Goal: Task Accomplishment & Management: Use online tool/utility

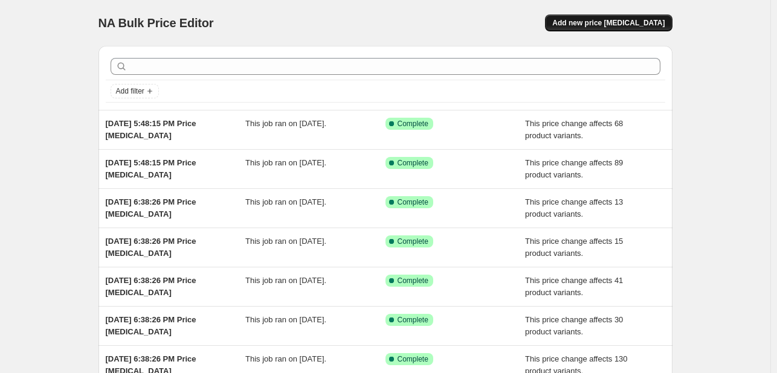
click at [628, 18] on span "Add new price [MEDICAL_DATA]" at bounding box center [608, 23] width 112 height 10
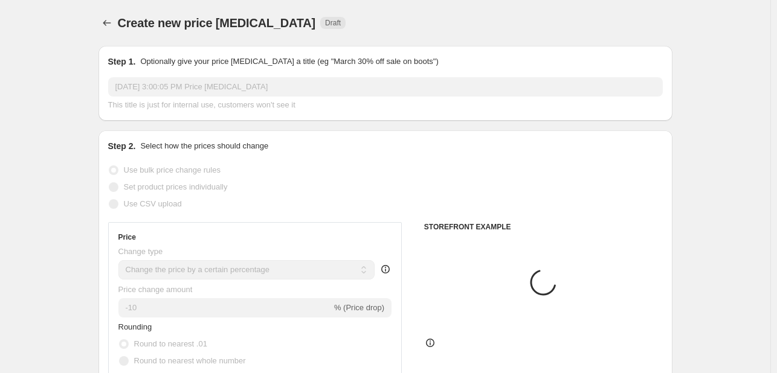
click at [462, 117] on div "Step 1. Optionally give your price change job a title (eg "March 30% off sale o…" at bounding box center [385, 83] width 574 height 75
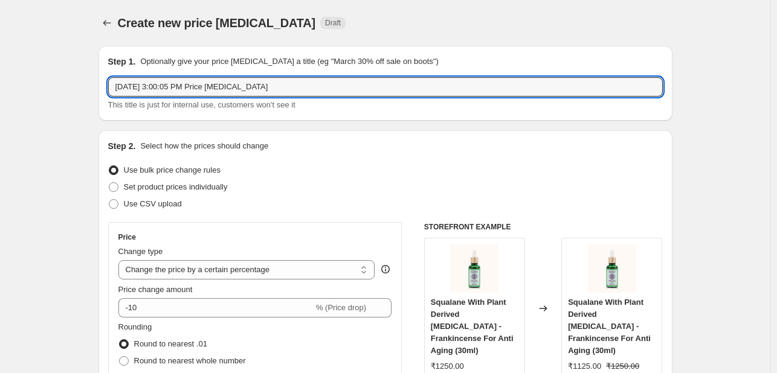
click at [254, 95] on input "[DATE] 3:00:05 PM Price [MEDICAL_DATA]" at bounding box center [385, 86] width 555 height 19
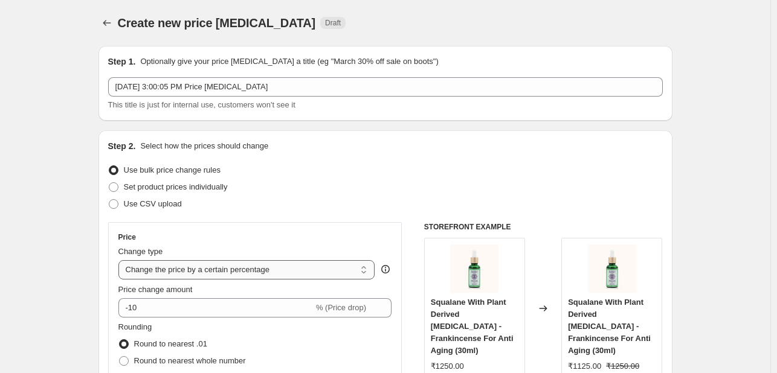
click at [249, 276] on select "Change the price to a certain amount Change the price by a certain amount Chang…" at bounding box center [246, 269] width 257 height 19
select select "pcap"
click at [121, 260] on select "Change the price to a certain amount Change the price by a certain amount Chang…" at bounding box center [246, 269] width 257 height 19
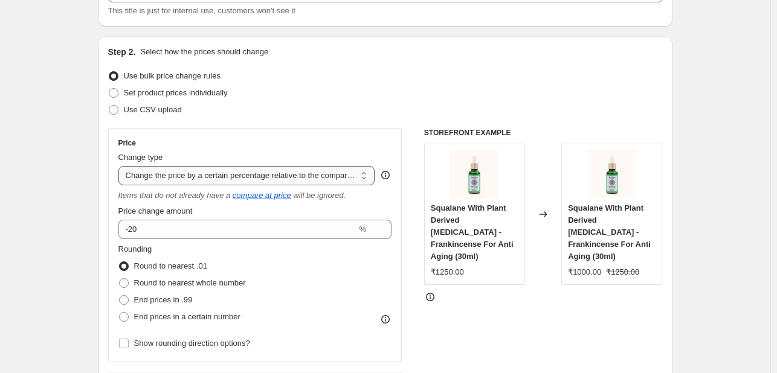
scroll to position [99, 0]
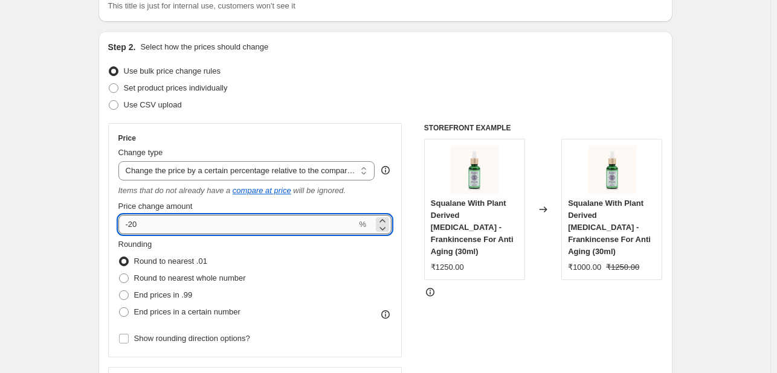
click at [247, 225] on input "-20" at bounding box center [237, 224] width 239 height 19
type input "-2"
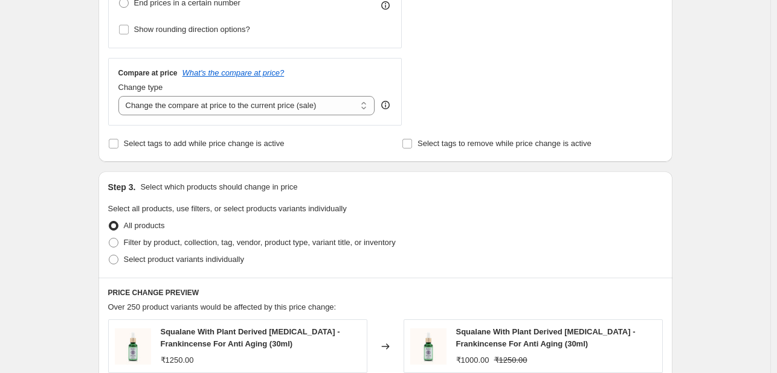
scroll to position [411, 0]
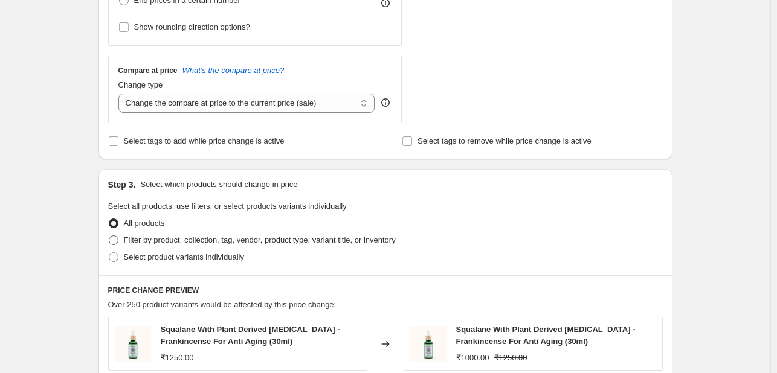
type input "-5"
click at [265, 240] on span "Filter by product, collection, tag, vendor, product type, variant title, or inv…" at bounding box center [260, 240] width 272 height 9
click at [109, 236] on input "Filter by product, collection, tag, vendor, product type, variant title, or inv…" at bounding box center [109, 236] width 1 height 1
radio input "true"
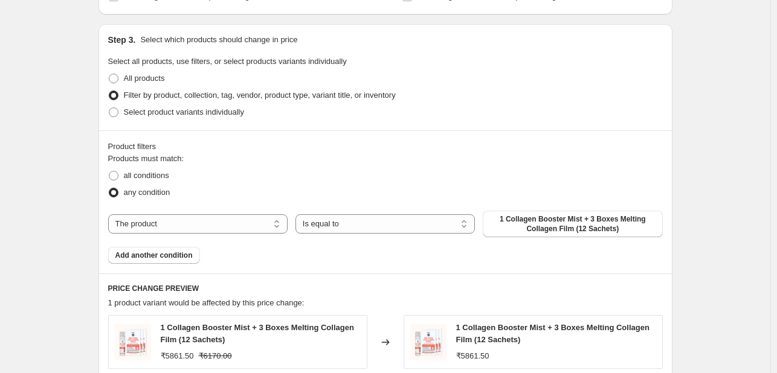
scroll to position [556, 0]
click at [547, 224] on span "1 Collagen Booster Mist + 3 Boxes Melting Collagen Film (12 Sachets)" at bounding box center [572, 223] width 165 height 19
click at [187, 231] on select "The product The product's collection The product's tag The product's vendor The…" at bounding box center [197, 223] width 179 height 19
select select "collection"
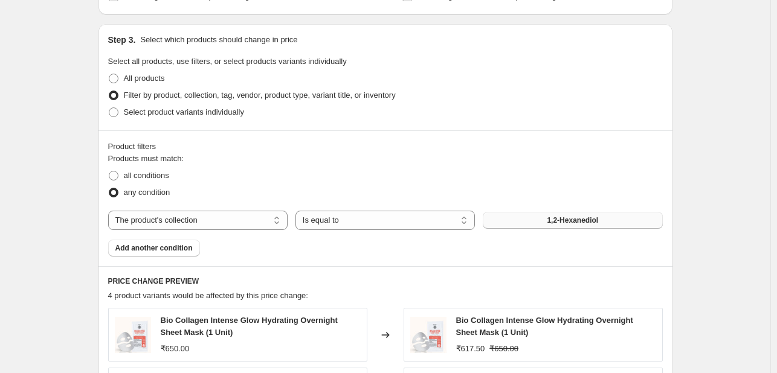
click at [527, 222] on button "1,2-Hexanediol" at bounding box center [572, 220] width 179 height 17
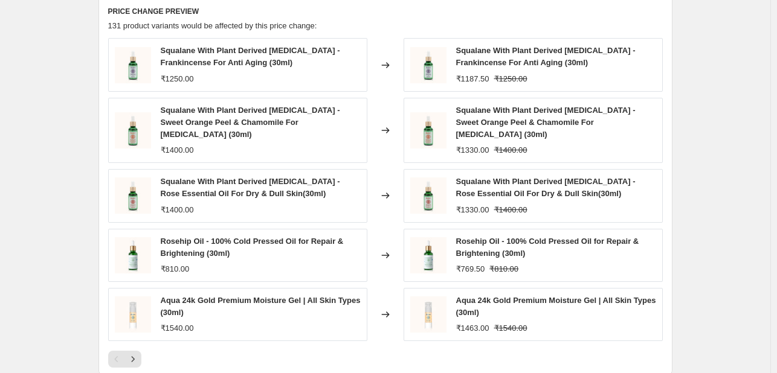
scroll to position [1017, 0]
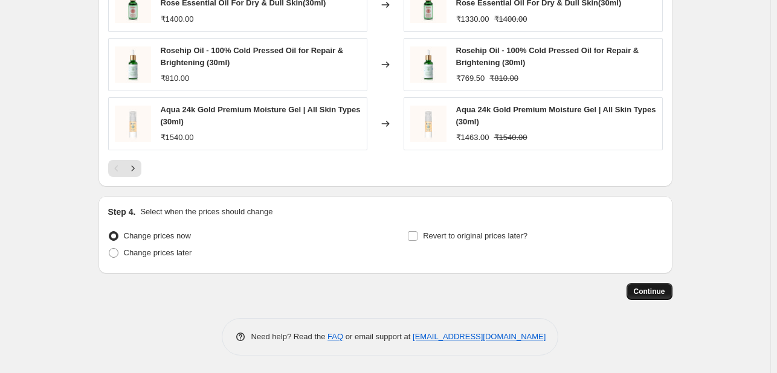
click at [638, 292] on span "Continue" at bounding box center [649, 292] width 31 height 10
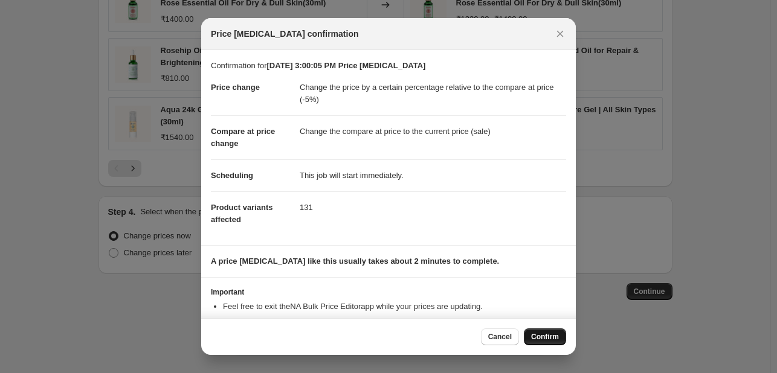
click at [539, 337] on span "Confirm" at bounding box center [545, 337] width 28 height 10
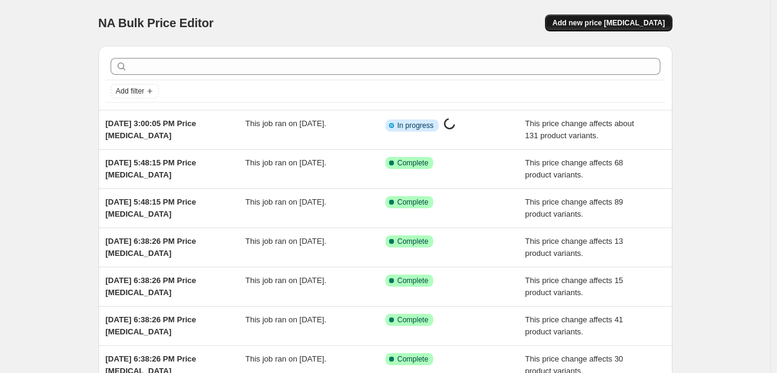
click at [648, 19] on span "Add new price [MEDICAL_DATA]" at bounding box center [608, 23] width 112 height 10
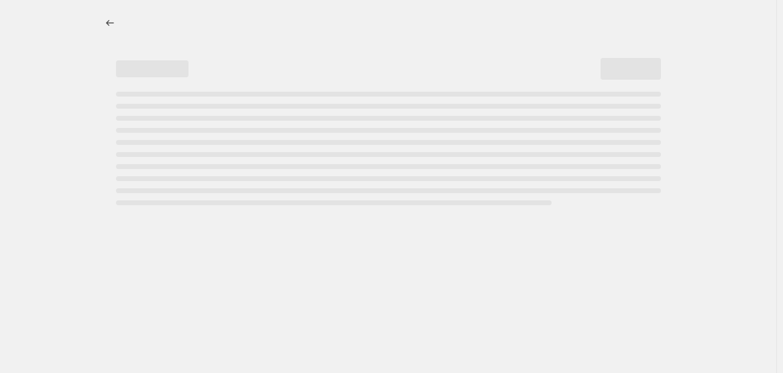
select select "percentage"
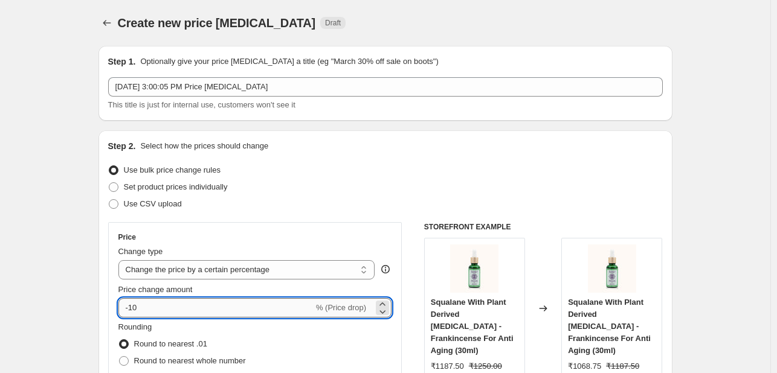
click at [217, 312] on input "-10" at bounding box center [215, 307] width 195 height 19
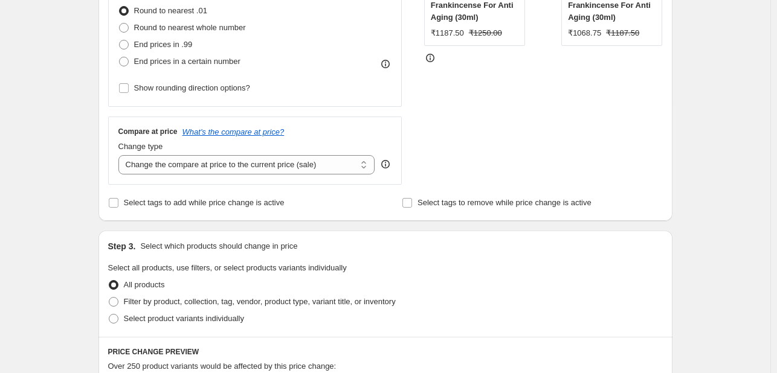
scroll to position [336, 0]
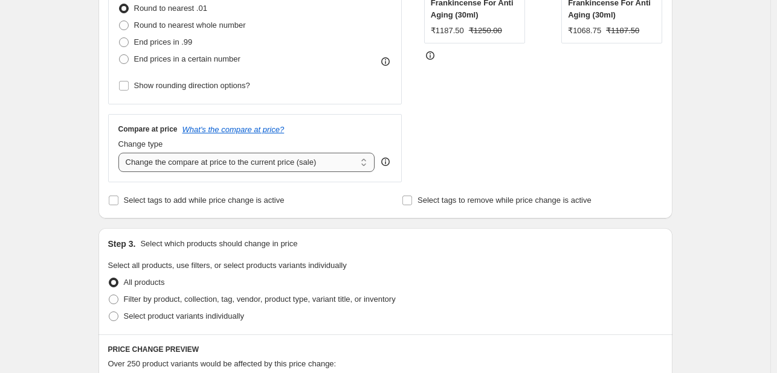
type input "-15"
click at [312, 159] on select "Change the compare at price to the current price (sale) Change the compare at p…" at bounding box center [246, 162] width 257 height 19
select select "no_change"
click at [121, 153] on select "Change the compare at price to the current price (sale) Change the compare at p…" at bounding box center [246, 162] width 257 height 19
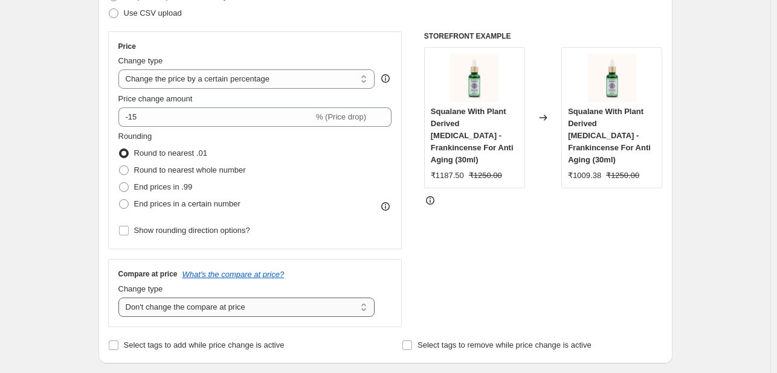
scroll to position [181, 0]
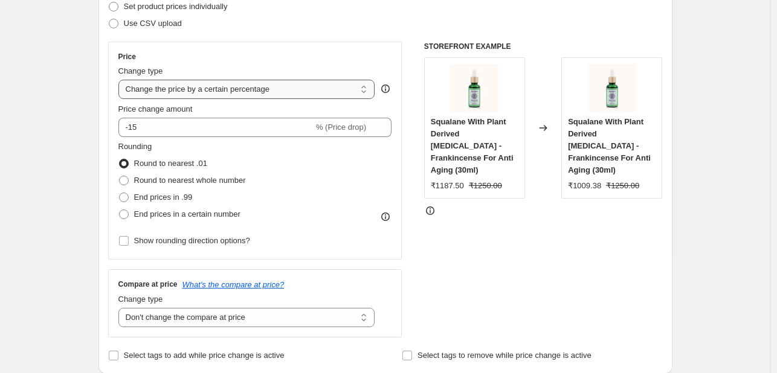
click at [278, 80] on select "Change the price to a certain amount Change the price by a certain amount Chang…" at bounding box center [246, 89] width 257 height 19
select select "pcap"
click at [121, 80] on select "Change the price to a certain amount Change the price by a certain amount Chang…" at bounding box center [246, 89] width 257 height 19
type input "-20"
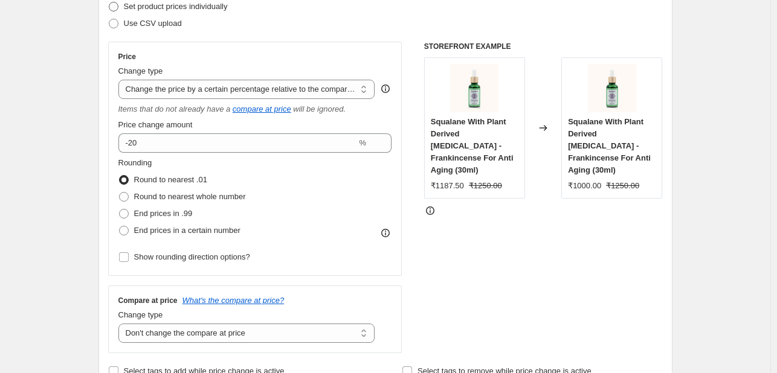
select select "pcap"
select select "no_change"
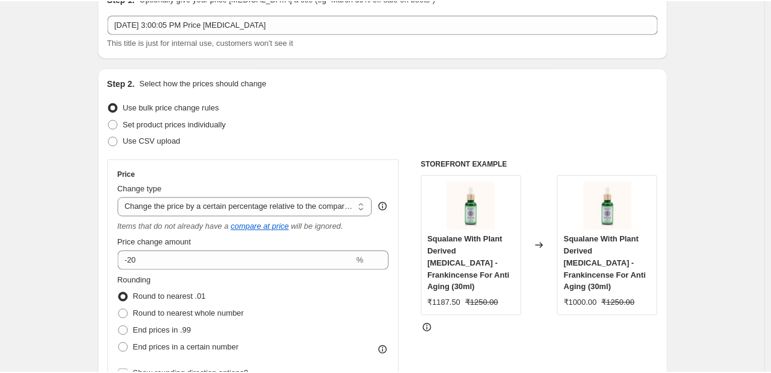
scroll to position [65, 0]
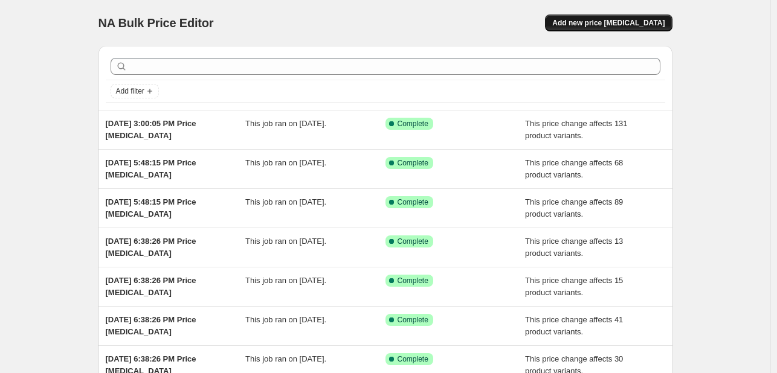
click at [614, 18] on span "Add new price [MEDICAL_DATA]" at bounding box center [608, 23] width 112 height 10
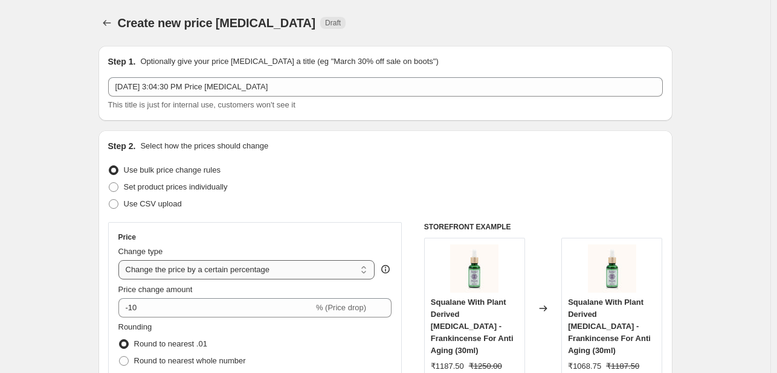
click at [302, 275] on select "Change the price to a certain amount Change the price by a certain amount Chang…" at bounding box center [246, 269] width 257 height 19
select select "pcap"
click at [121, 260] on select "Change the price to a certain amount Change the price by a certain amount Chang…" at bounding box center [246, 269] width 257 height 19
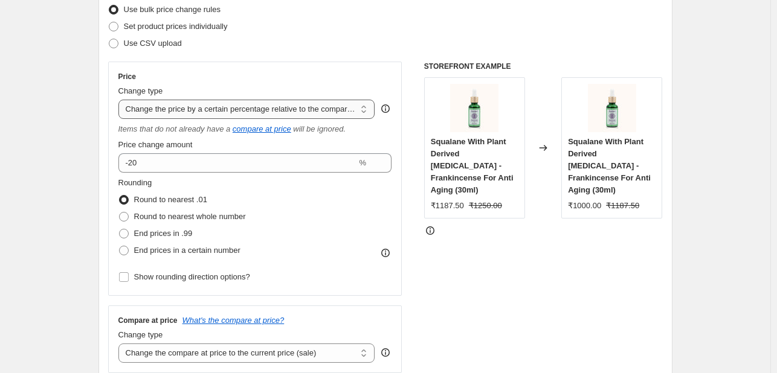
scroll to position [161, 0]
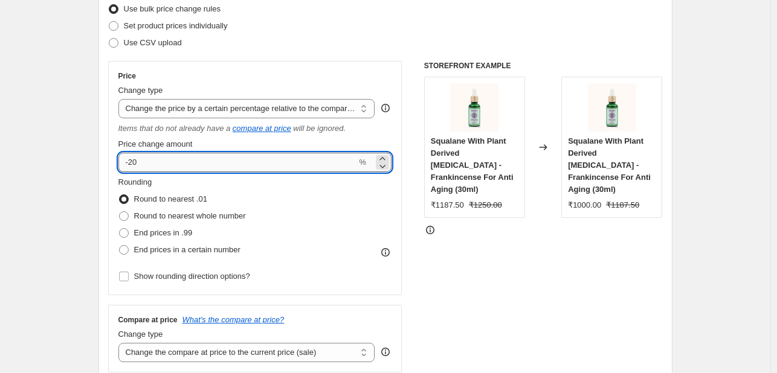
click at [226, 163] on input "-20" at bounding box center [237, 162] width 239 height 19
type input "-2"
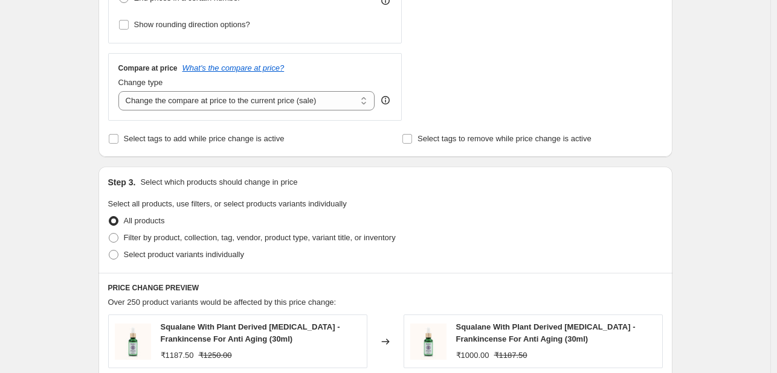
scroll to position [414, 0]
type input "-15"
click at [300, 107] on select "Change the compare at price to the current price (sale) Change the compare at p…" at bounding box center [246, 99] width 257 height 19
select select "no_change"
click at [121, 90] on select "Change the compare at price to the current price (sale) Change the compare at p…" at bounding box center [246, 99] width 257 height 19
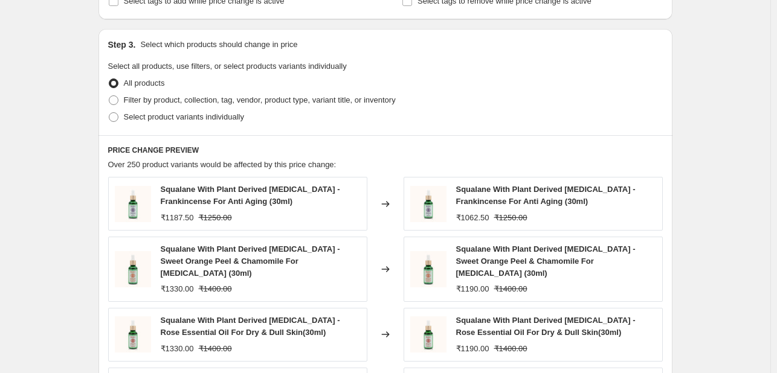
scroll to position [553, 0]
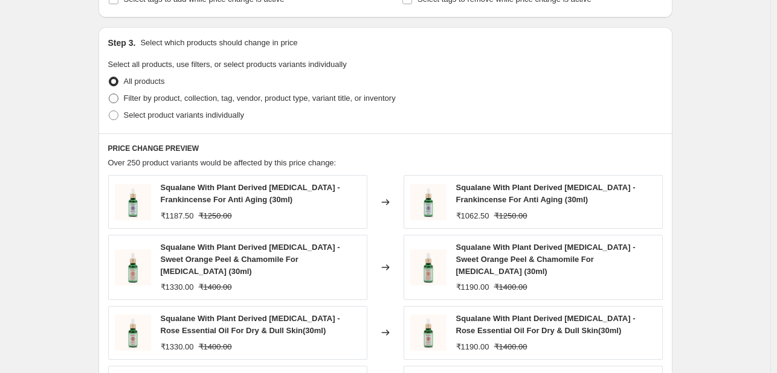
click at [227, 100] on span "Filter by product, collection, tag, vendor, product type, variant title, or inv…" at bounding box center [260, 98] width 272 height 9
click at [109, 94] on input "Filter by product, collection, tag, vendor, product type, variant title, or inv…" at bounding box center [109, 94] width 1 height 1
radio input "true"
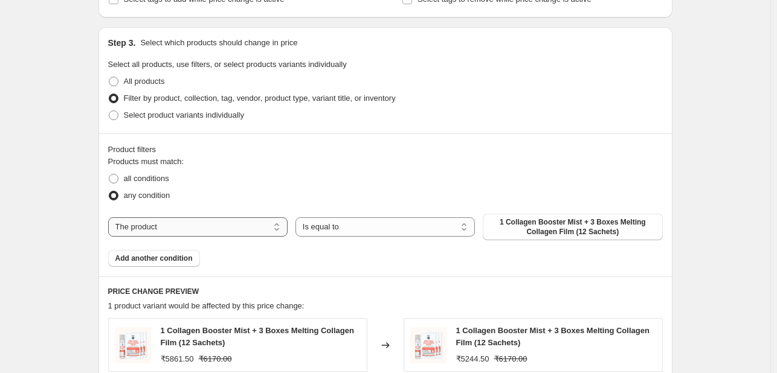
click at [205, 223] on select "The product The product's collection The product's tag The product's vendor The…" at bounding box center [197, 226] width 179 height 19
select select "collection"
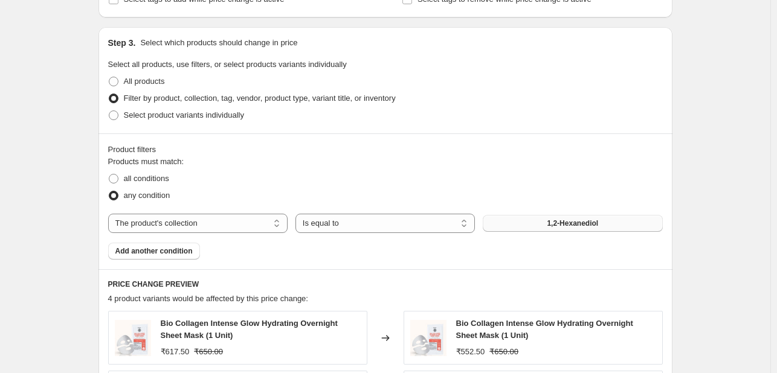
click at [554, 223] on span "1,2-Hexanediol" at bounding box center [572, 224] width 51 height 10
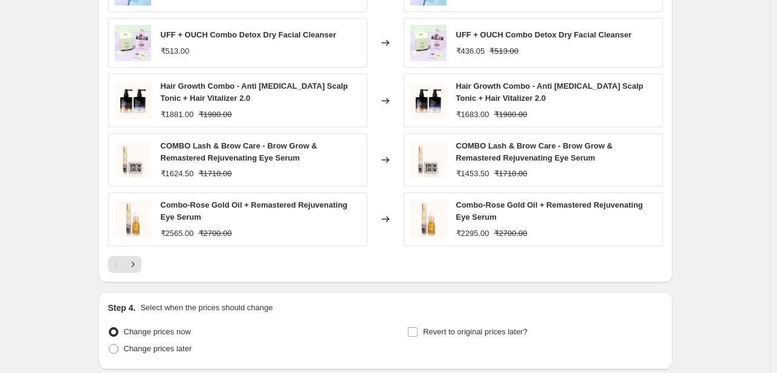
scroll to position [997, 0]
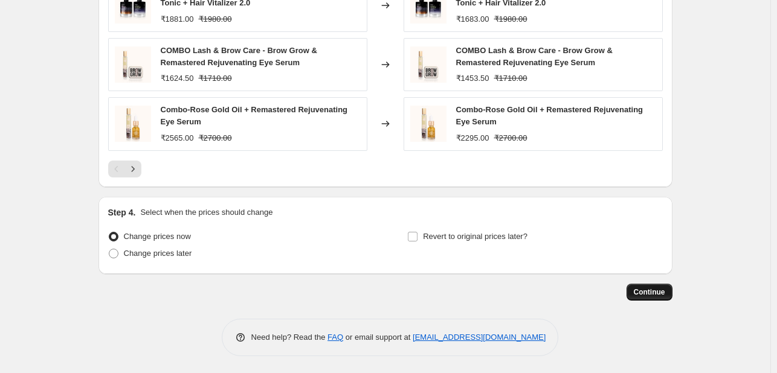
click at [648, 292] on span "Continue" at bounding box center [649, 293] width 31 height 10
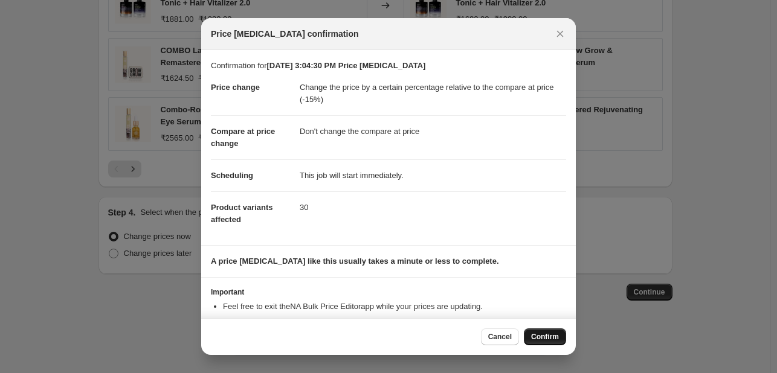
click at [551, 336] on span "Confirm" at bounding box center [545, 337] width 28 height 10
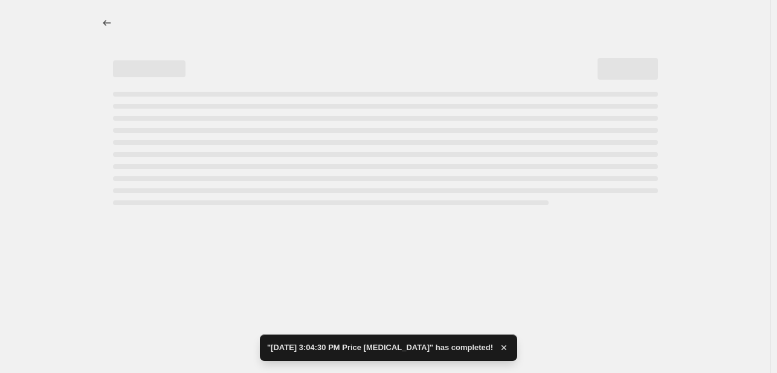
select select "pcap"
select select "no_change"
select select "collection"
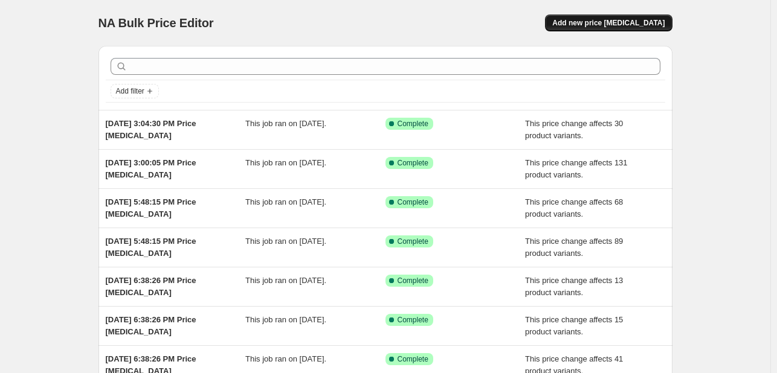
click at [644, 17] on button "Add new price [MEDICAL_DATA]" at bounding box center [608, 22] width 127 height 17
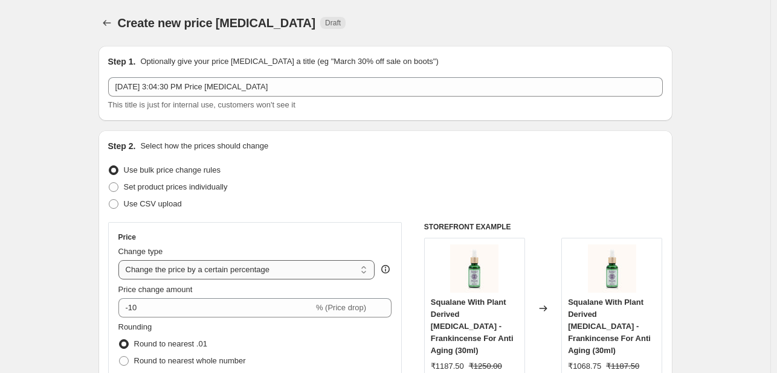
click at [242, 271] on select "Change the price to a certain amount Change the price by a certain amount Chang…" at bounding box center [246, 269] width 257 height 19
select select "pcap"
click at [121, 260] on select "Change the price to a certain amount Change the price by a certain amount Chang…" at bounding box center [246, 269] width 257 height 19
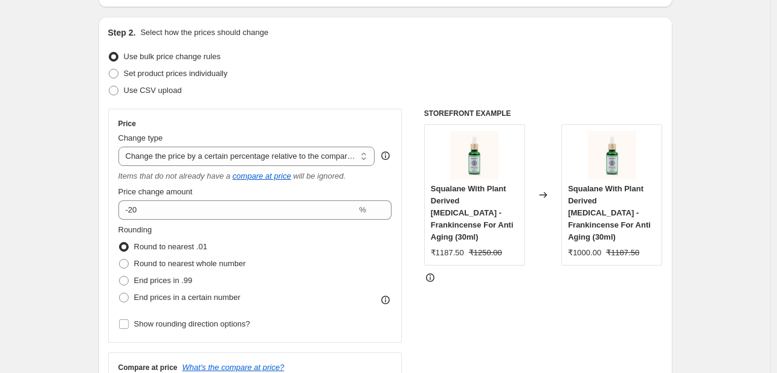
scroll to position [115, 0]
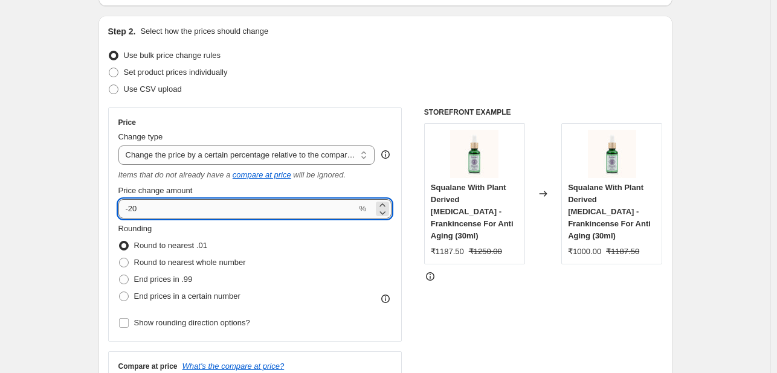
click at [208, 211] on input "-20" at bounding box center [237, 208] width 239 height 19
type input "-2"
type input "-1"
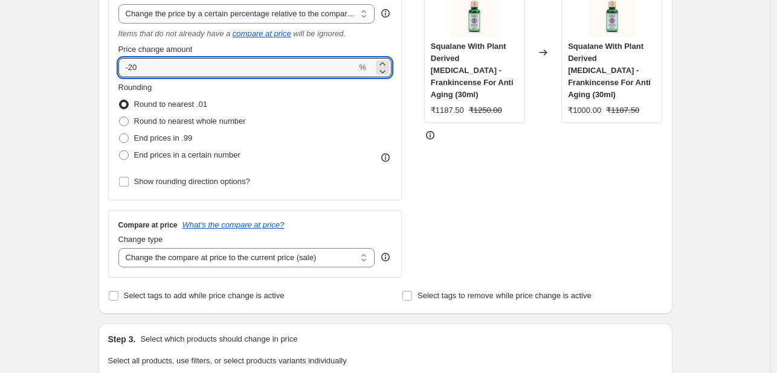
scroll to position [254, 0]
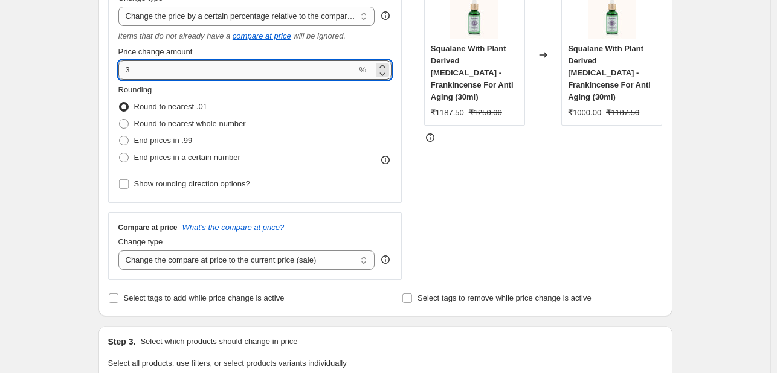
type input "4"
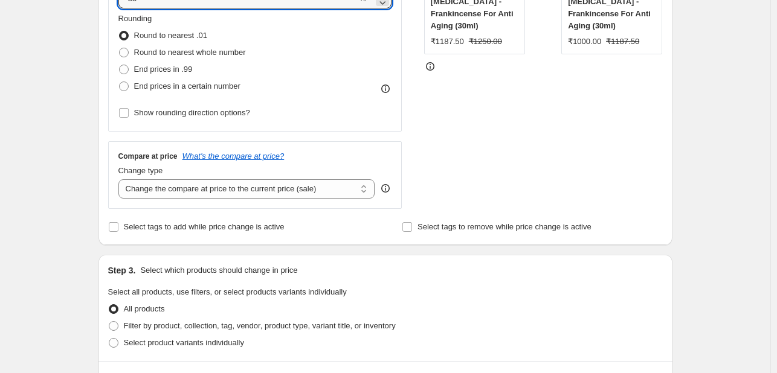
scroll to position [389, 0]
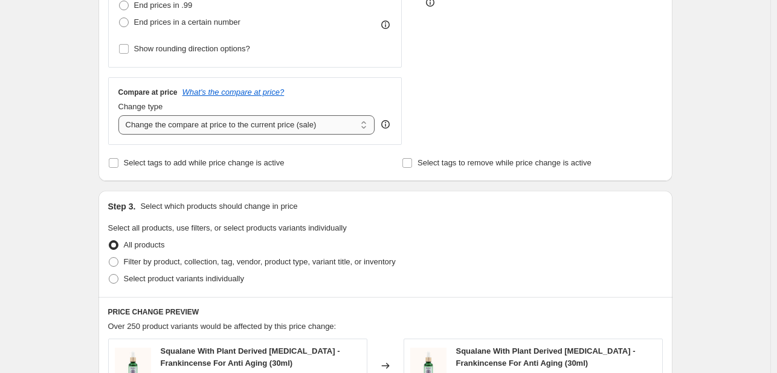
type input "-35"
click at [313, 127] on select "Change the compare at price to the current price (sale) Change the compare at p…" at bounding box center [246, 124] width 257 height 19
select select "no_change"
click at [121, 116] on select "Change the compare at price to the current price (sale) Change the compare at p…" at bounding box center [246, 124] width 257 height 19
click at [353, 168] on div "Select tags to add while price change is active" at bounding box center [238, 163] width 260 height 17
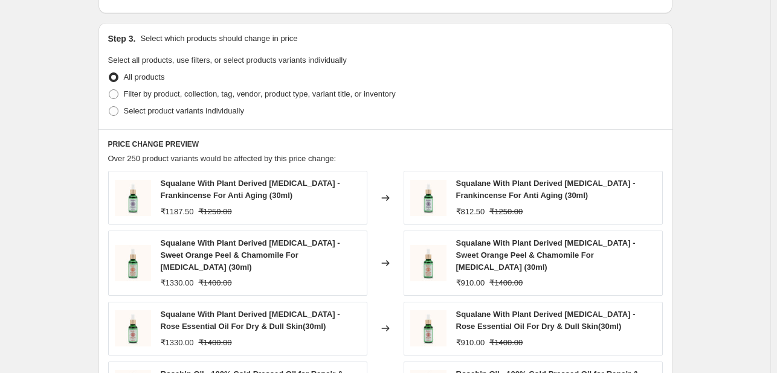
scroll to position [539, 0]
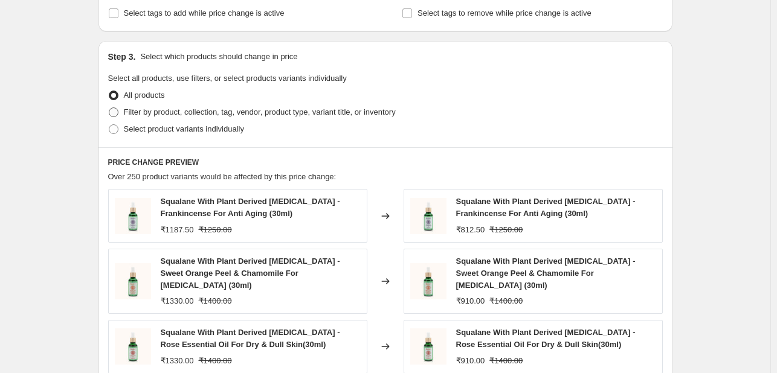
click at [114, 112] on span at bounding box center [114, 113] width 10 height 10
click at [109, 108] on input "Filter by product, collection, tag, vendor, product type, variant title, or inv…" at bounding box center [109, 108] width 1 height 1
radio input "true"
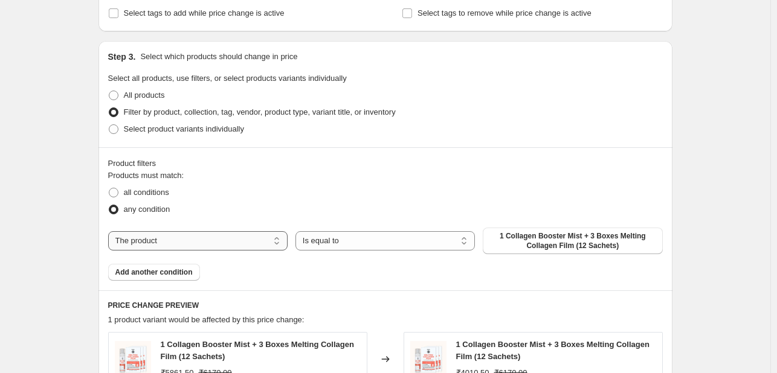
click at [197, 250] on select "The product The product's collection The product's tag The product's vendor The…" at bounding box center [197, 240] width 179 height 19
select select "collection"
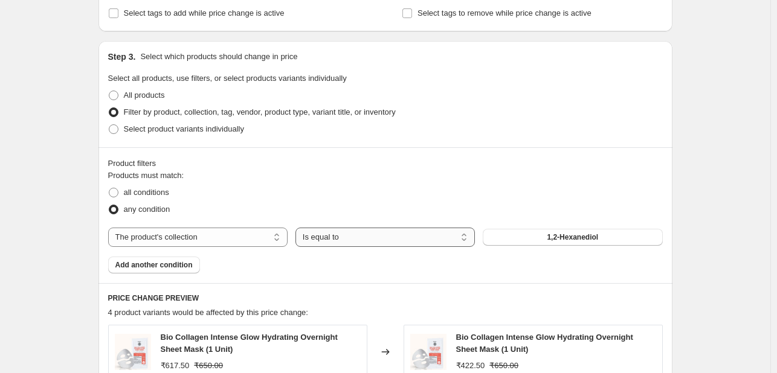
scroll to position [577, 0]
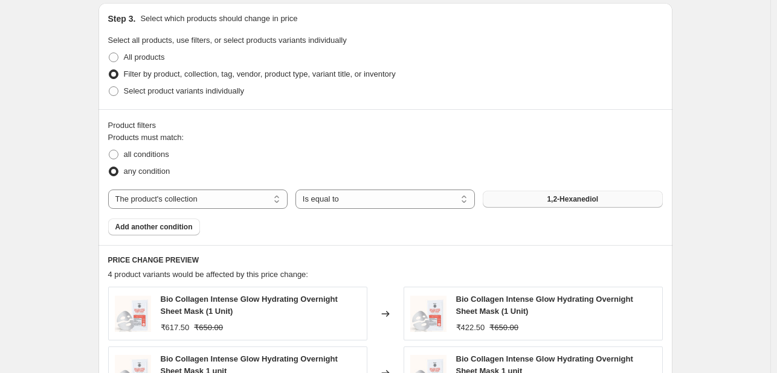
click at [534, 196] on button "1,2-Hexanediol" at bounding box center [572, 199] width 179 height 17
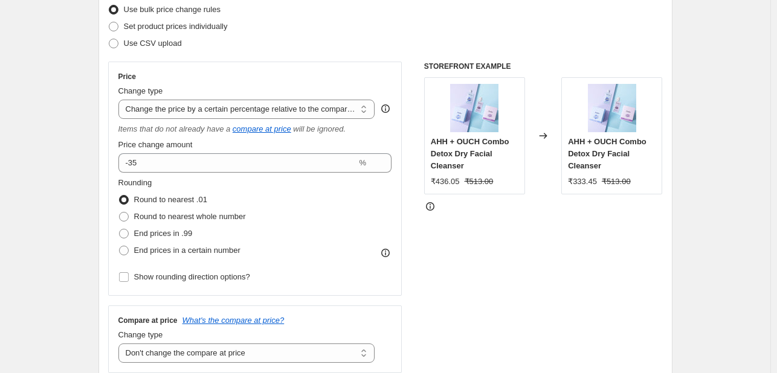
scroll to position [163, 0]
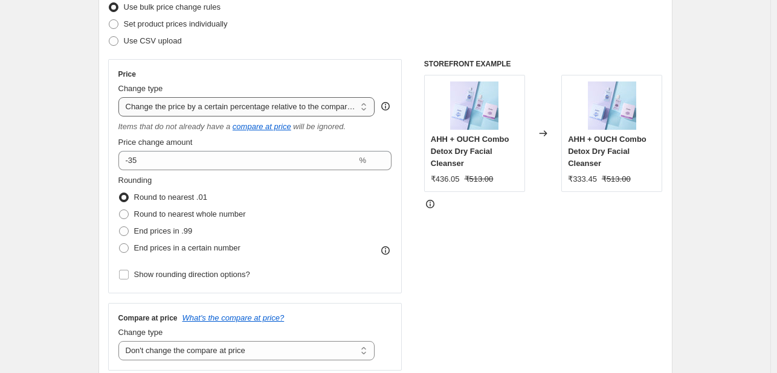
click at [298, 97] on select "Change the price to a certain amount Change the price by a certain amount Chang…" at bounding box center [246, 106] width 257 height 19
click at [121, 97] on select "Change the price to a certain amount Change the price by a certain amount Chang…" at bounding box center [246, 106] width 257 height 19
click at [337, 111] on select "Change the price to a certain amount Change the price by a certain amount Chang…" at bounding box center [246, 106] width 257 height 19
click at [445, 248] on div "STOREFRONT EXAMPLE AHH + OUCH Combo Detox Dry Facial Cleanser ₹436.05 ₹513.00 C…" at bounding box center [543, 215] width 239 height 312
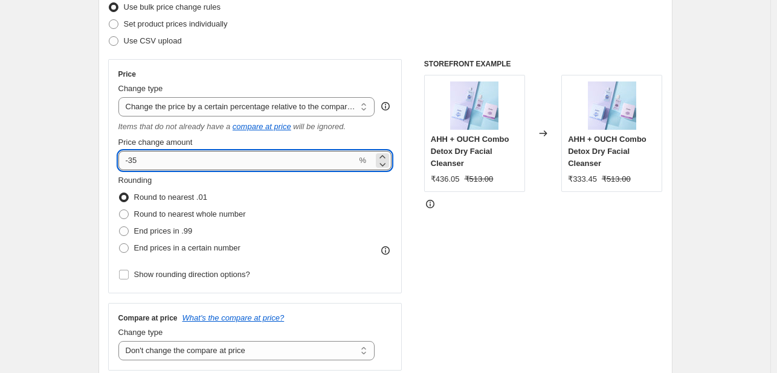
click at [276, 166] on input "-35" at bounding box center [237, 160] width 239 height 19
type input "-3"
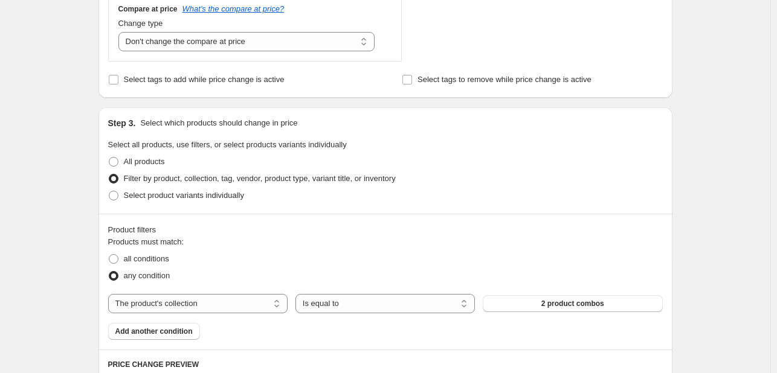
scroll to position [476, 0]
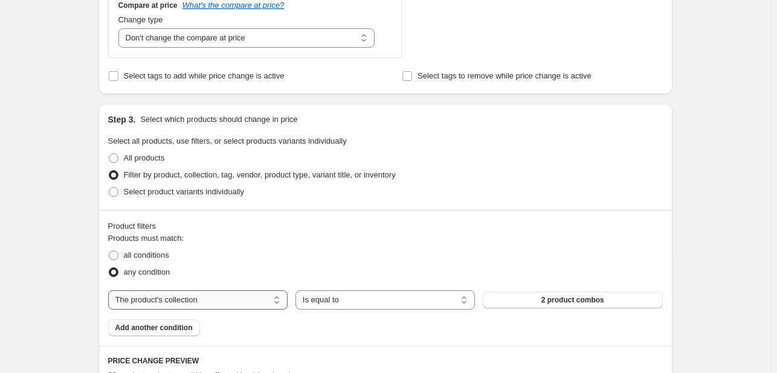
click at [247, 298] on select "The product The product's collection The product's tag The product's vendor The…" at bounding box center [197, 300] width 179 height 19
click at [111, 291] on select "The product The product's collection The product's tag The product's vendor The…" at bounding box center [197, 300] width 179 height 19
click at [547, 304] on span "2 product combos" at bounding box center [572, 300] width 63 height 10
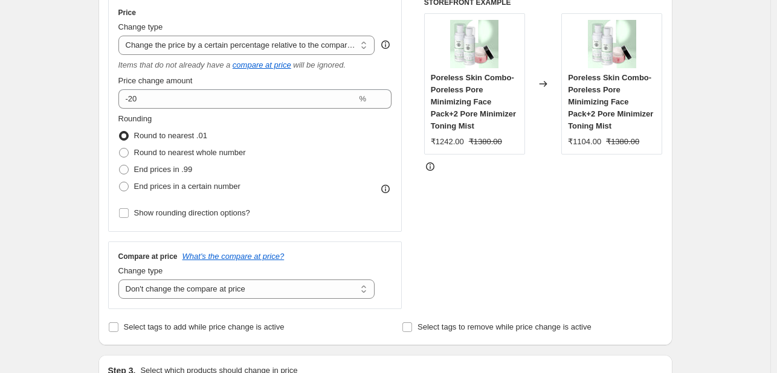
scroll to position [224, 0]
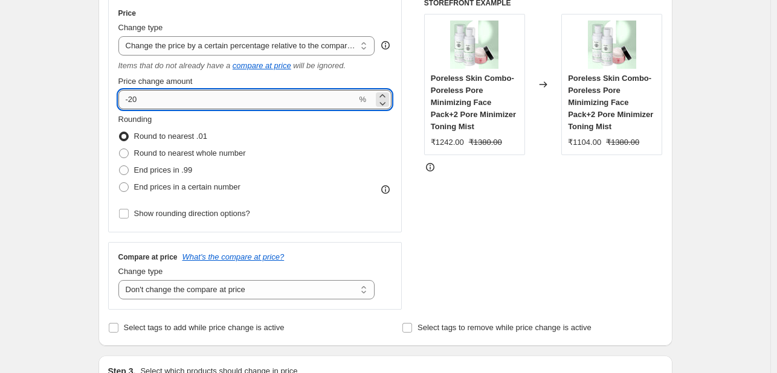
click at [277, 105] on input "-20" at bounding box center [237, 99] width 239 height 19
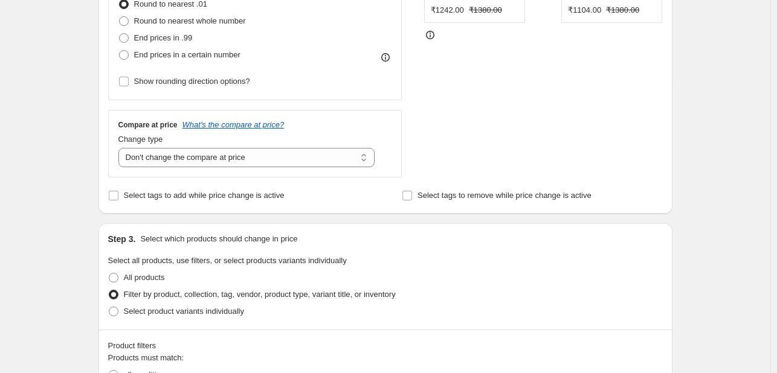
scroll to position [367, 0]
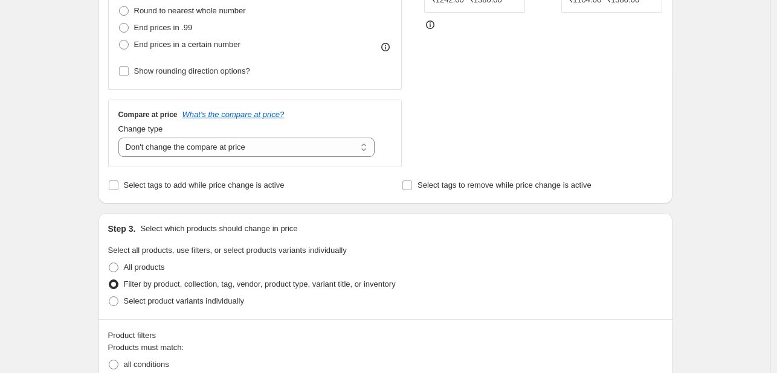
type input "-25"
click at [288, 188] on div "Select tags to add while price change is active" at bounding box center [238, 185] width 260 height 17
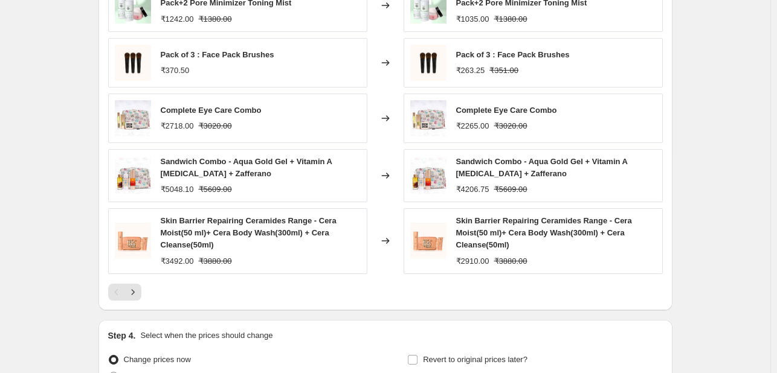
scroll to position [1009, 0]
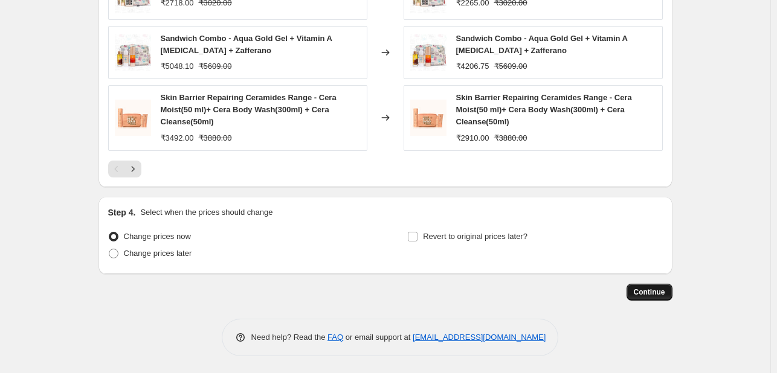
click at [656, 288] on span "Continue" at bounding box center [649, 293] width 31 height 10
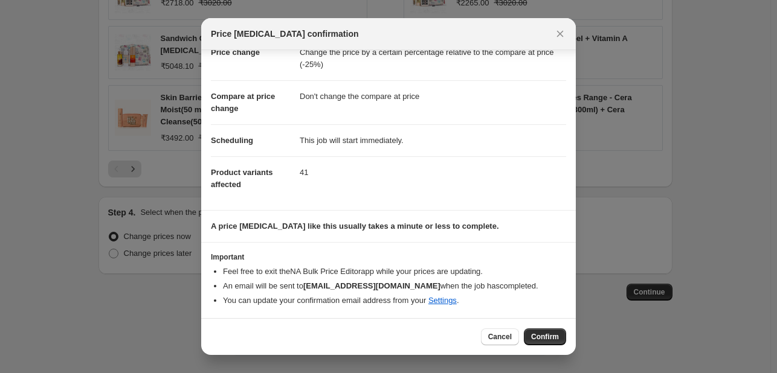
scroll to position [0, 0]
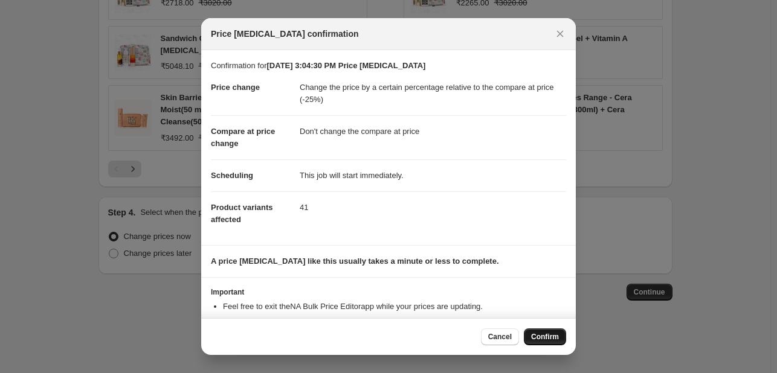
click at [539, 333] on span "Confirm" at bounding box center [545, 337] width 28 height 10
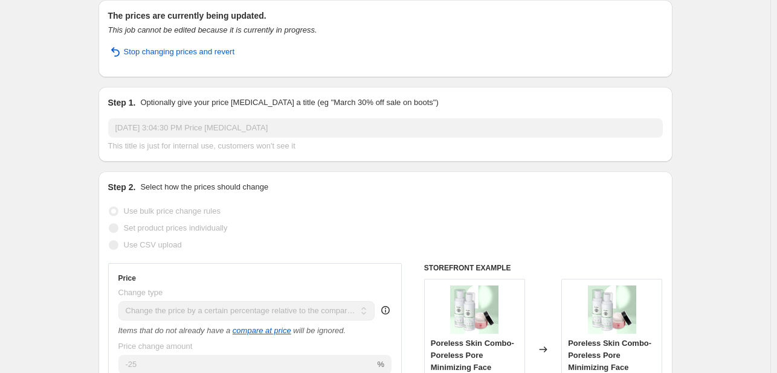
scroll to position [13, 0]
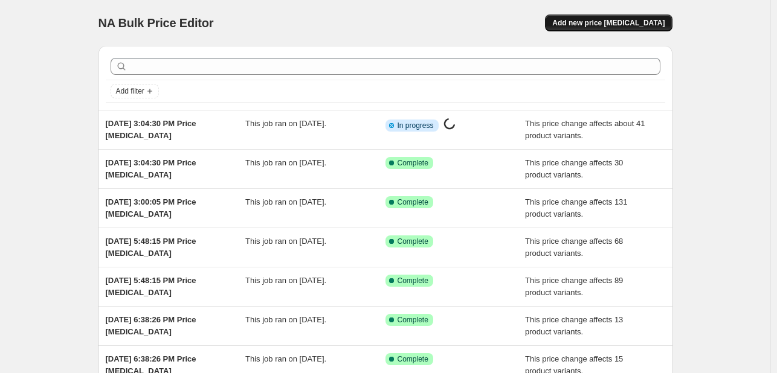
click at [587, 18] on button "Add new price [MEDICAL_DATA]" at bounding box center [608, 22] width 127 height 17
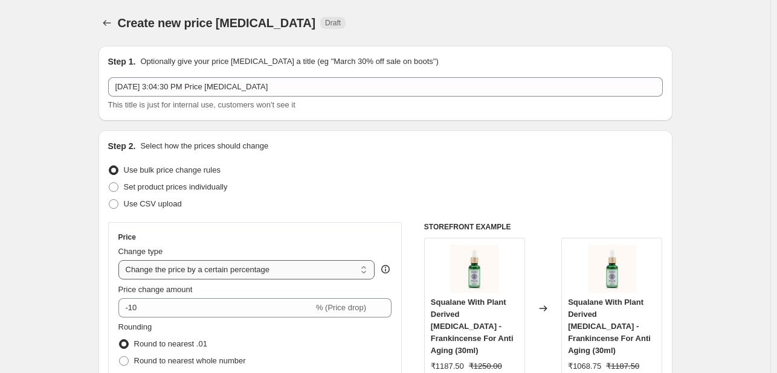
click at [248, 266] on select "Change the price to a certain amount Change the price by a certain amount Chang…" at bounding box center [246, 269] width 257 height 19
select select "pcap"
click at [121, 260] on select "Change the price to a certain amount Change the price by a certain amount Chang…" at bounding box center [246, 269] width 257 height 19
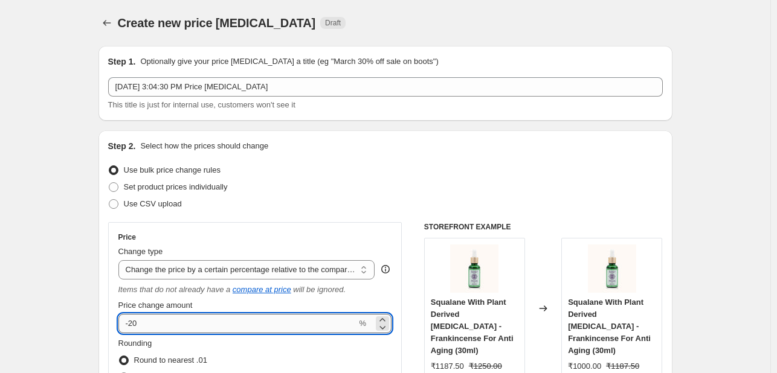
click at [207, 325] on input "-20" at bounding box center [237, 323] width 239 height 19
type input "-2"
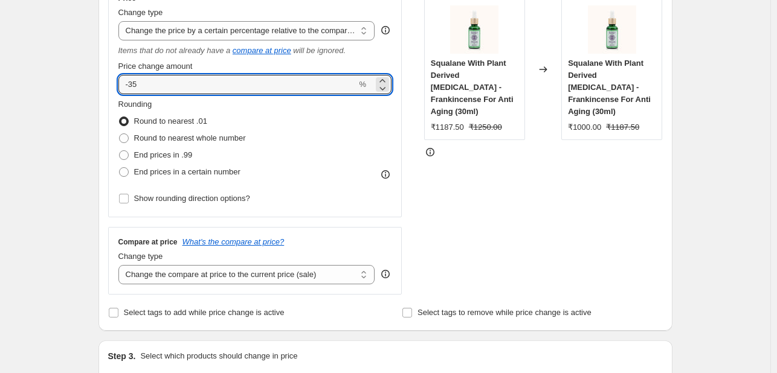
scroll to position [307, 0]
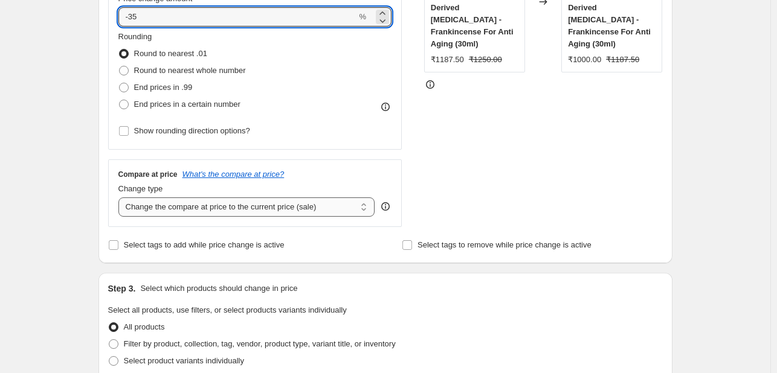
type input "-35"
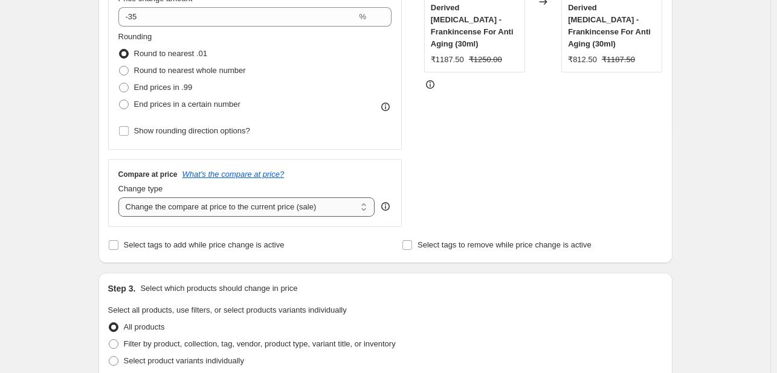
scroll to position [0, 0]
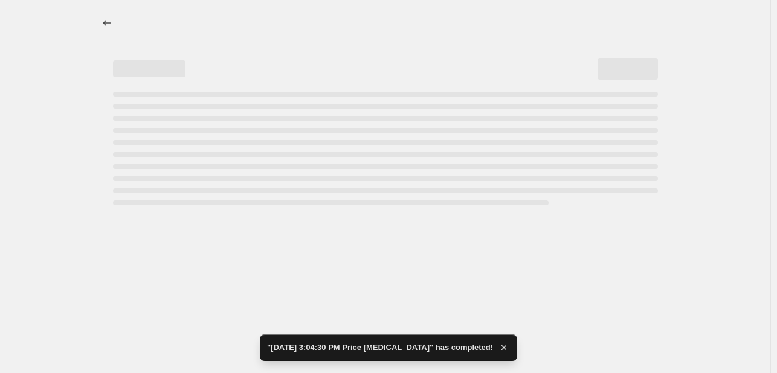
select select "pcap"
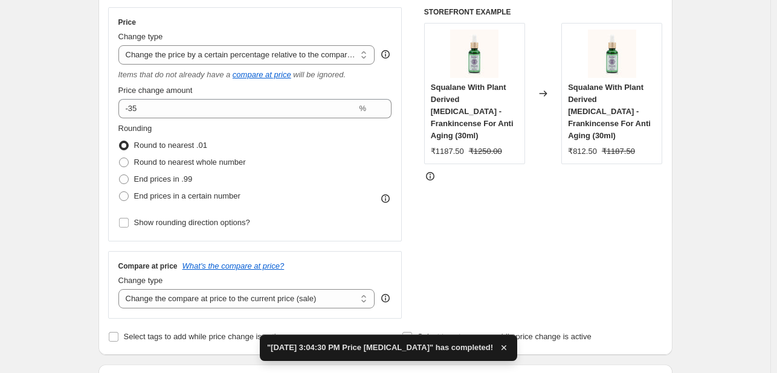
scroll to position [217, 0]
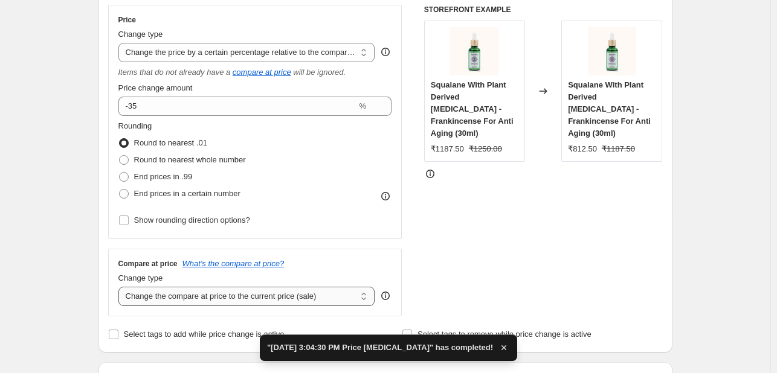
click at [263, 294] on select "Change the compare at price to the current price (sale) Change the compare at p…" at bounding box center [246, 296] width 257 height 19
select select "no_change"
click at [121, 288] on select "Change the compare at price to the current price (sale) Change the compare at p…" at bounding box center [246, 296] width 257 height 19
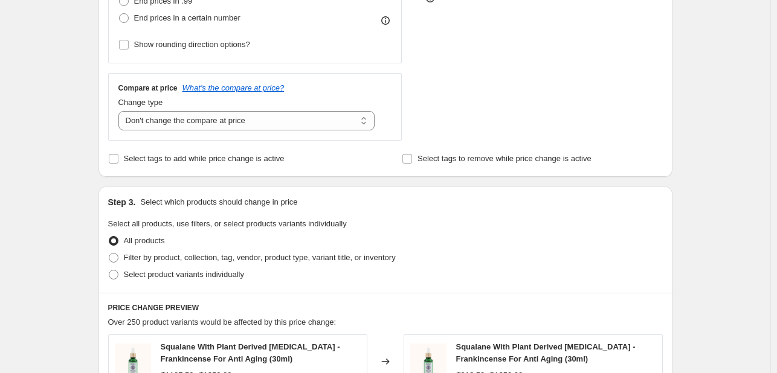
scroll to position [395, 0]
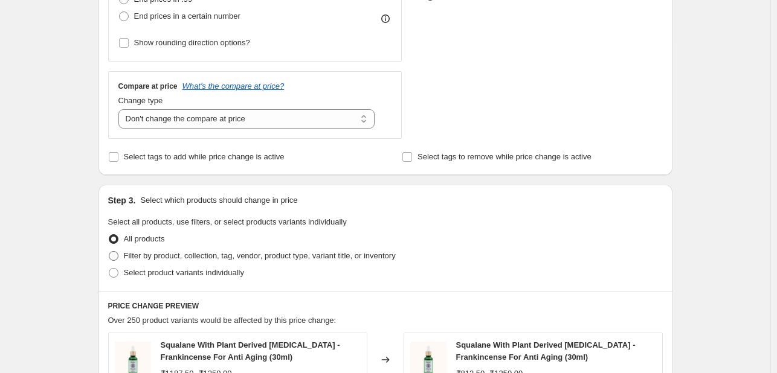
click at [181, 258] on span "Filter by product, collection, tag, vendor, product type, variant title, or inv…" at bounding box center [260, 255] width 272 height 9
click at [109, 252] on input "Filter by product, collection, tag, vendor, product type, variant title, or inv…" at bounding box center [109, 251] width 1 height 1
radio input "true"
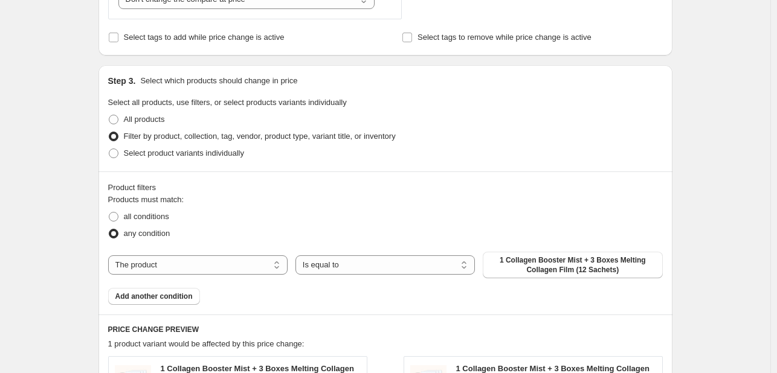
scroll to position [545, 0]
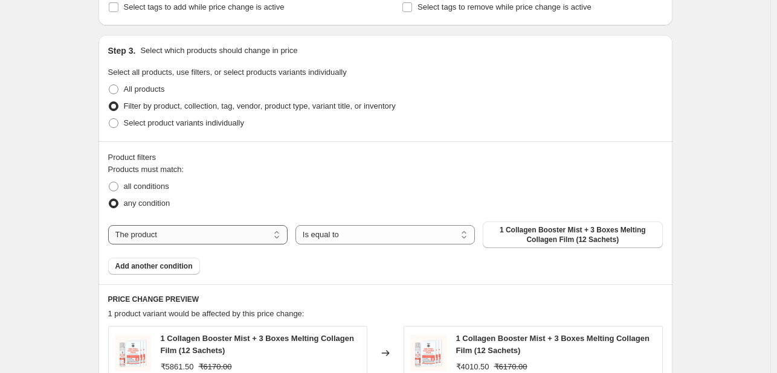
click at [205, 239] on select "The product The product's collection The product's tag The product's vendor The…" at bounding box center [197, 234] width 179 height 19
select select "collection"
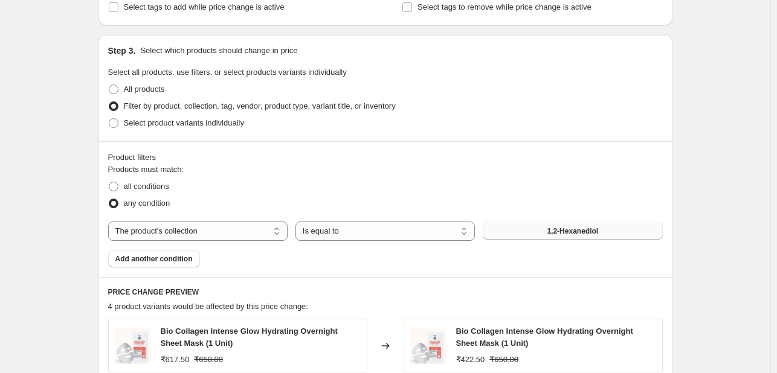
click at [503, 229] on button "1,2-Hexanediol" at bounding box center [572, 231] width 179 height 17
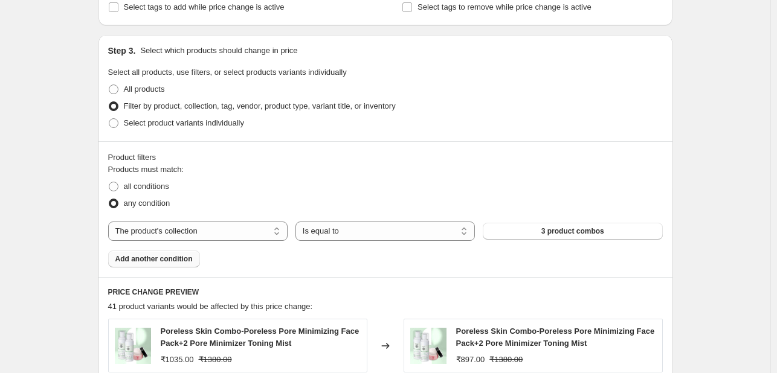
click at [126, 259] on span "Add another condition" at bounding box center [153, 259] width 77 height 10
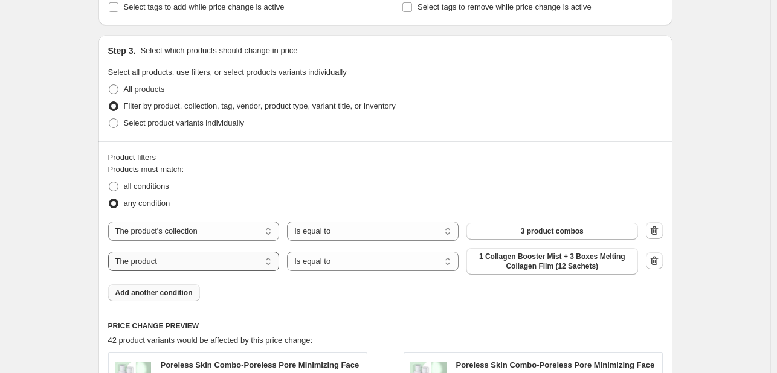
click at [208, 268] on select "The product The product's collection The product's tag The product's vendor The…" at bounding box center [194, 261] width 172 height 19
select select "collection"
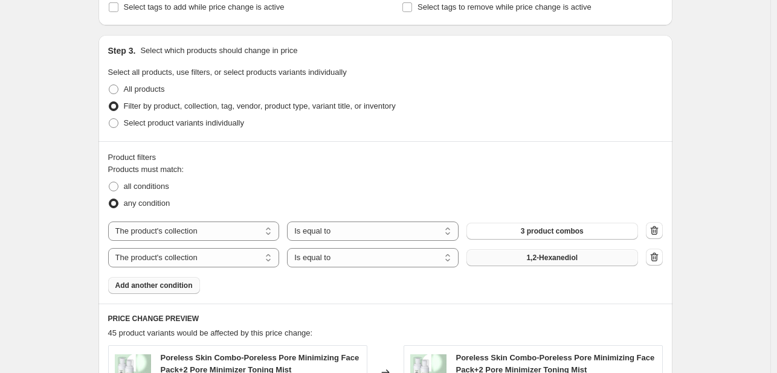
click at [546, 259] on span "1,2-Hexanediol" at bounding box center [551, 258] width 51 height 10
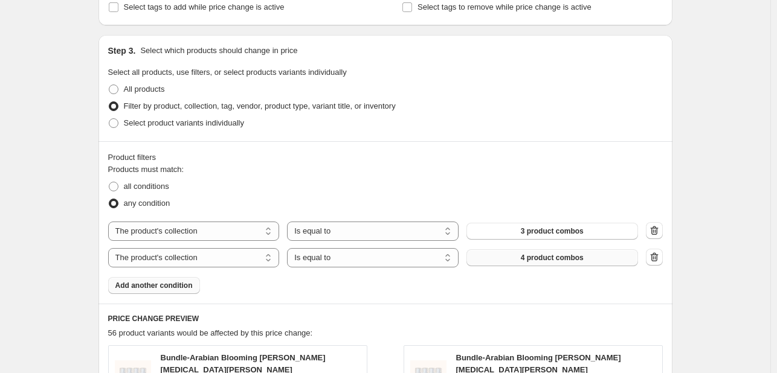
click at [159, 289] on span "Add another condition" at bounding box center [153, 286] width 77 height 10
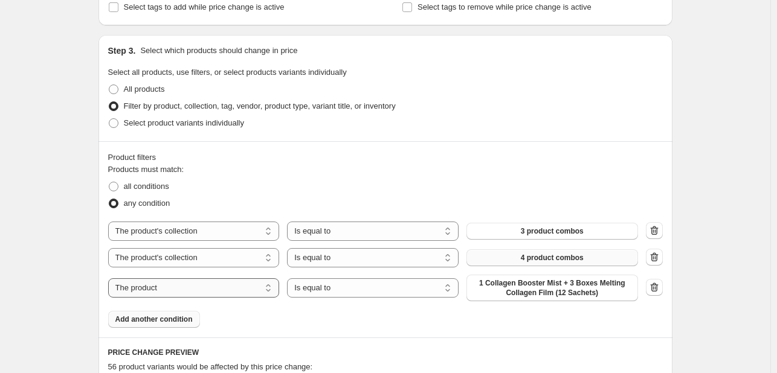
click at [248, 288] on select "The product The product's collection The product's tag The product's vendor The…" at bounding box center [194, 288] width 172 height 19
select select "collection"
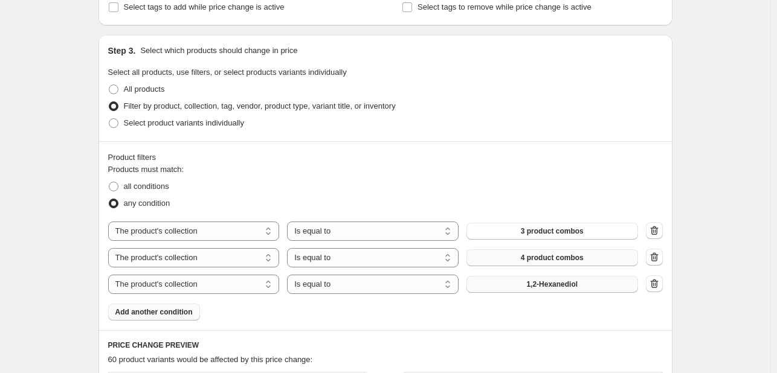
click at [525, 286] on button "1,2-Hexanediol" at bounding box center [552, 284] width 172 height 17
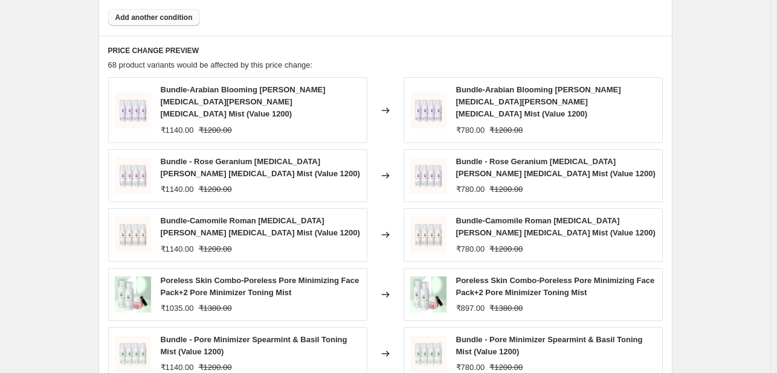
scroll to position [1058, 0]
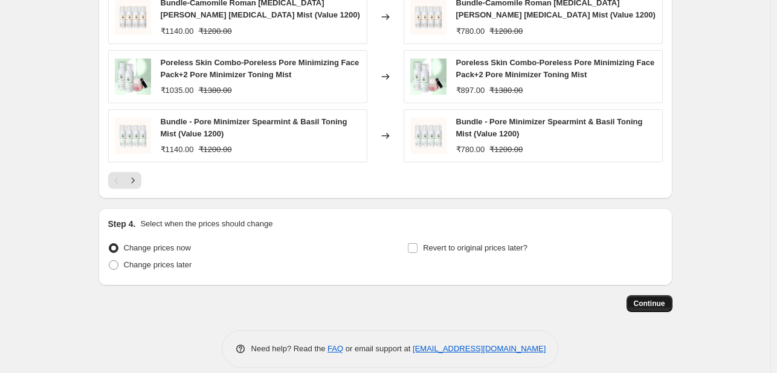
click at [647, 299] on span "Continue" at bounding box center [649, 304] width 31 height 10
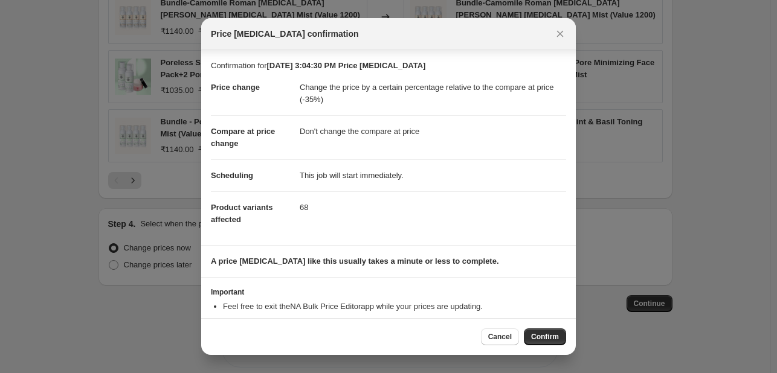
scroll to position [35, 0]
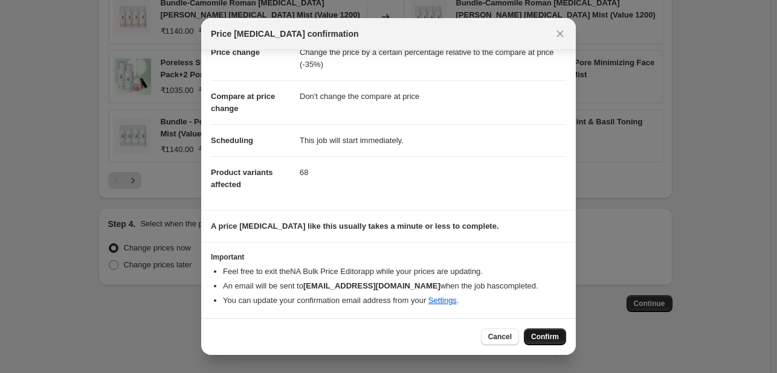
click at [549, 334] on span "Confirm" at bounding box center [545, 337] width 28 height 10
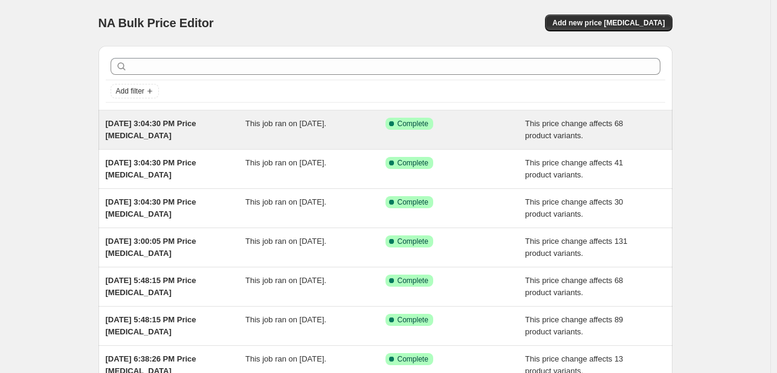
click at [284, 137] on div "This job ran on [DATE]." at bounding box center [315, 130] width 140 height 24
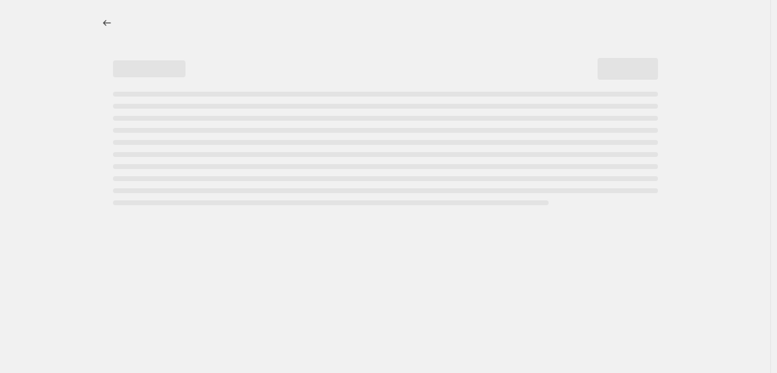
select select "pcap"
select select "no_change"
select select "collection"
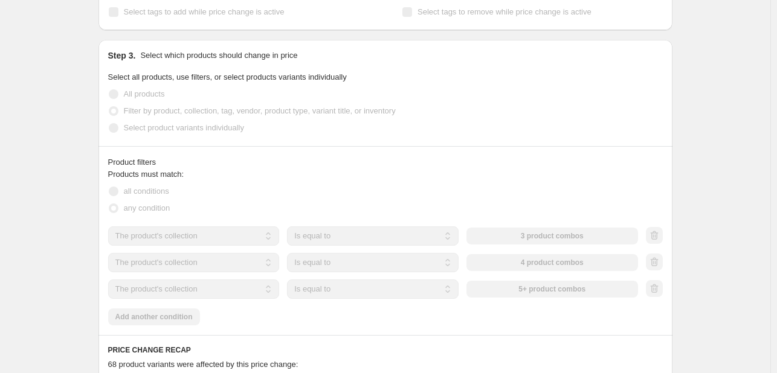
scroll to position [655, 0]
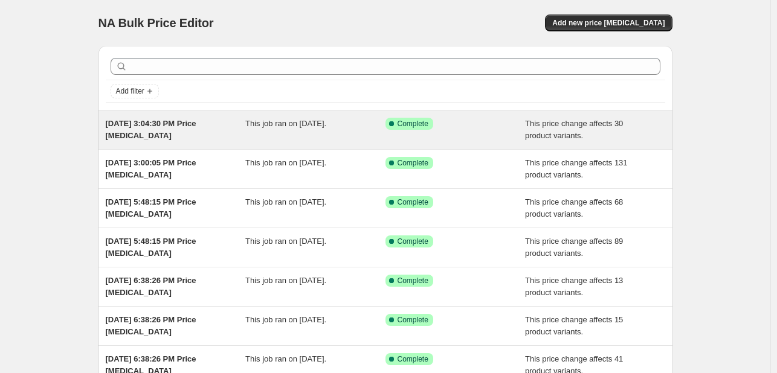
click at [176, 127] on span "[DATE] 3:04:30 PM Price [MEDICAL_DATA]" at bounding box center [151, 129] width 91 height 21
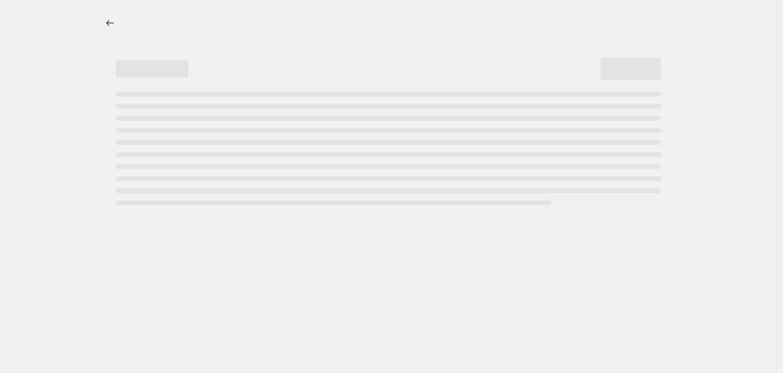
select select "pcap"
select select "no_change"
select select "collection"
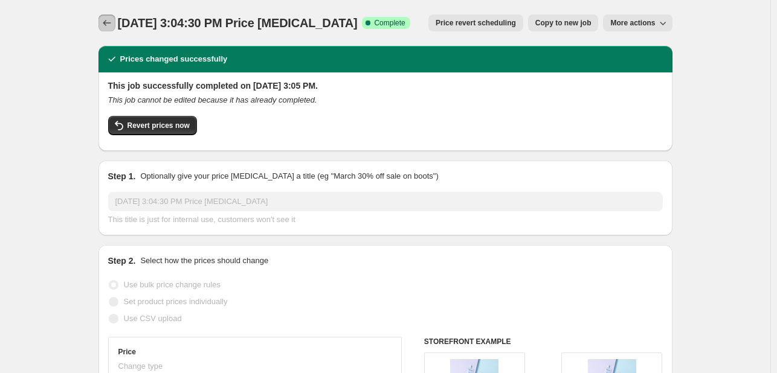
click at [104, 30] on button "Price change jobs" at bounding box center [106, 22] width 17 height 17
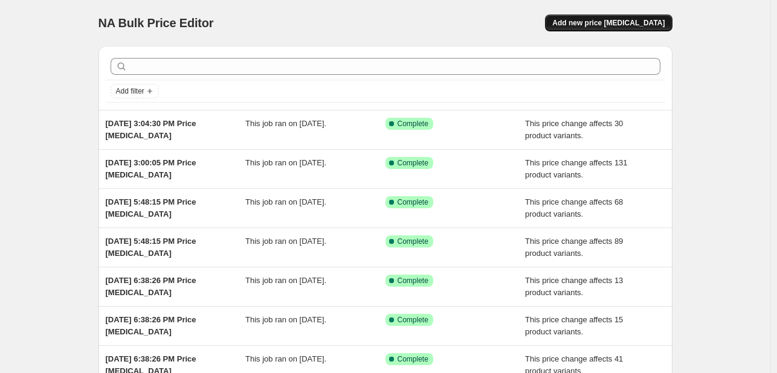
click at [608, 25] on span "Add new price [MEDICAL_DATA]" at bounding box center [608, 23] width 112 height 10
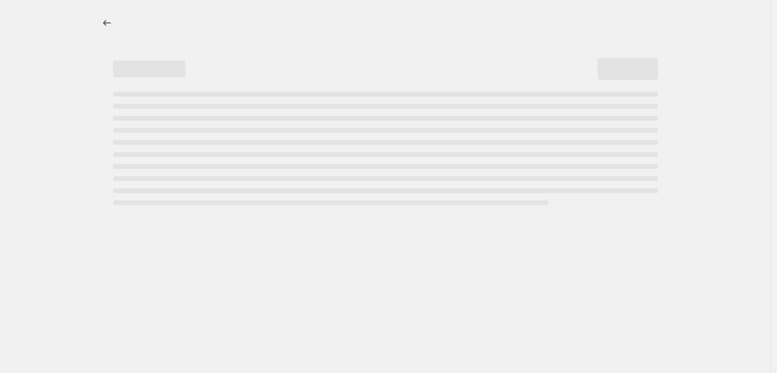
select select "percentage"
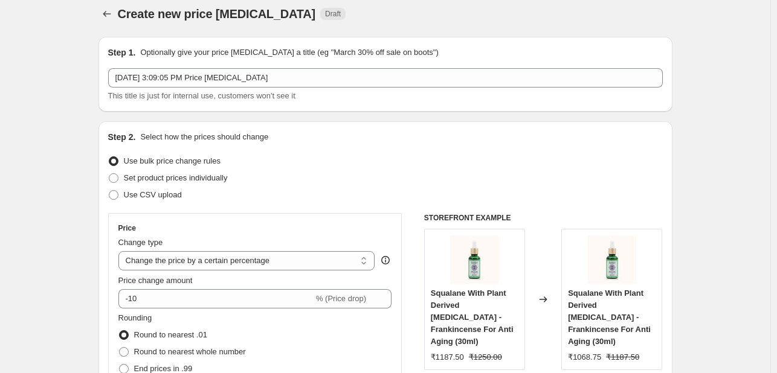
scroll to position [8, 0]
click at [308, 274] on div "Price Change type Change the price to a certain amount Change the price by a ce…" at bounding box center [255, 323] width 274 height 198
click at [305, 269] on select "Change the price to a certain amount Change the price by a certain amount Chang…" at bounding box center [246, 261] width 257 height 19
select select "pcap"
click at [121, 252] on select "Change the price to a certain amount Change the price by a certain amount Chang…" at bounding box center [246, 261] width 257 height 19
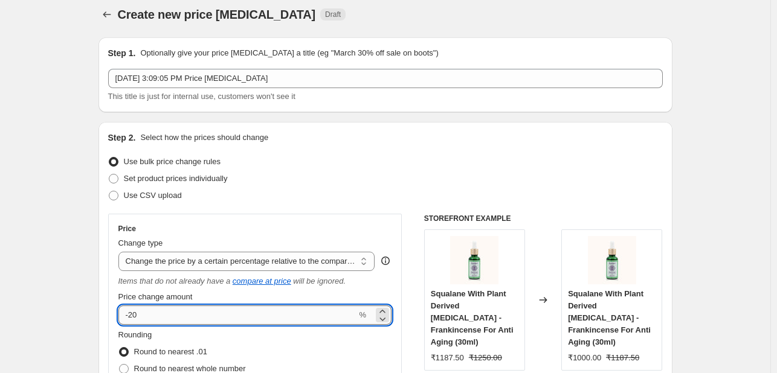
click at [246, 313] on input "-20" at bounding box center [237, 315] width 239 height 19
type input "-2"
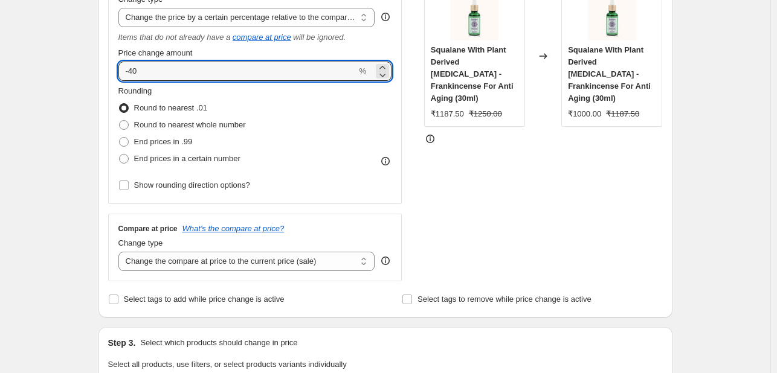
scroll to position [286, 0]
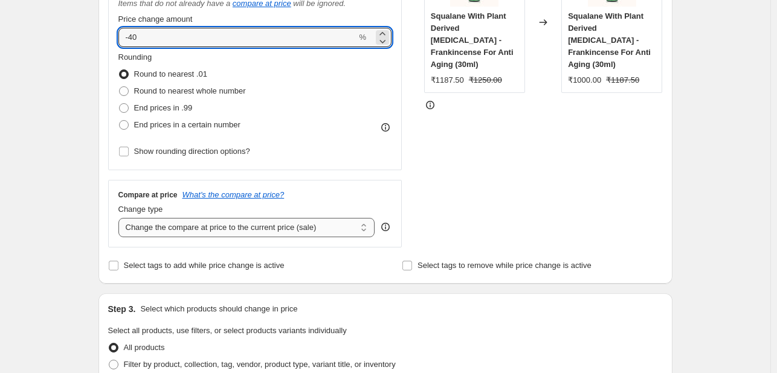
type input "-40"
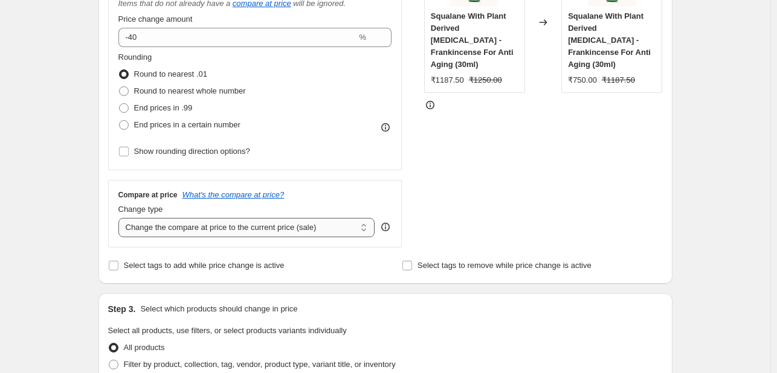
click at [286, 222] on select "Change the compare at price to the current price (sale) Change the compare at p…" at bounding box center [246, 227] width 257 height 19
select select "no_change"
click at [121, 218] on select "Change the compare at price to the current price (sale) Change the compare at p…" at bounding box center [246, 227] width 257 height 19
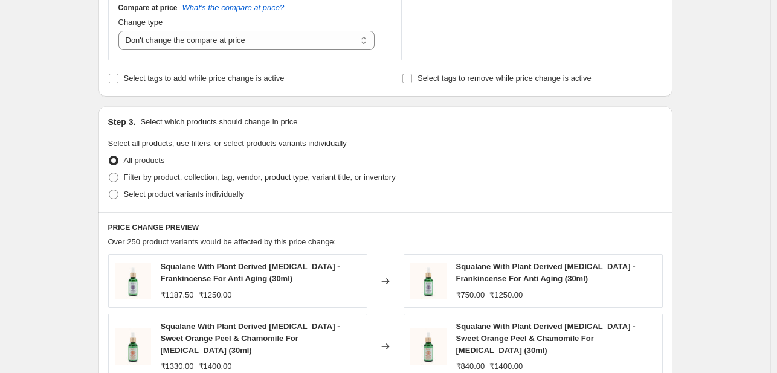
scroll to position [507, 0]
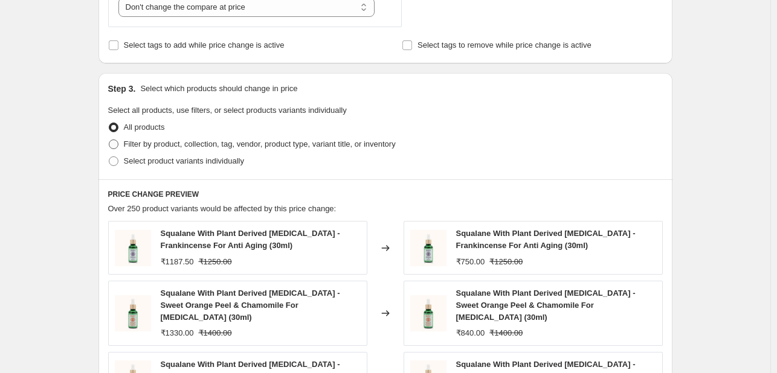
click at [136, 146] on span "Filter by product, collection, tag, vendor, product type, variant title, or inv…" at bounding box center [260, 144] width 272 height 9
click at [109, 140] on input "Filter by product, collection, tag, vendor, product type, variant title, or inv…" at bounding box center [109, 140] width 1 height 1
radio input "true"
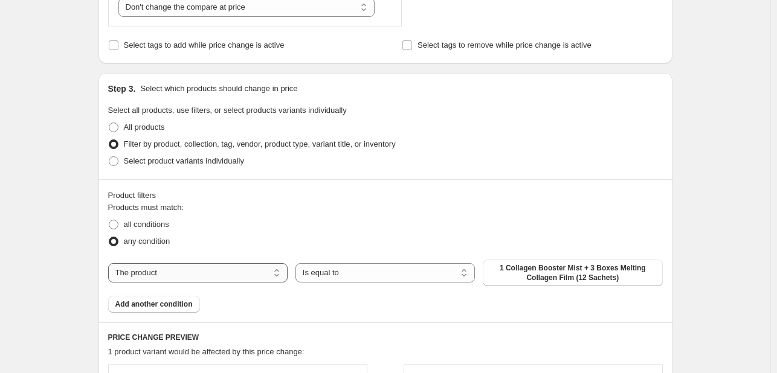
click at [205, 278] on select "The product The product's collection The product's tag The product's vendor The…" at bounding box center [197, 272] width 179 height 19
select select "collection"
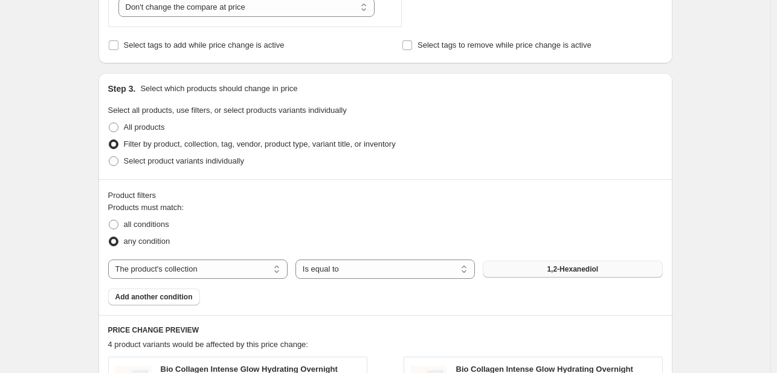
click at [567, 275] on button "1,2-Hexanediol" at bounding box center [572, 269] width 179 height 17
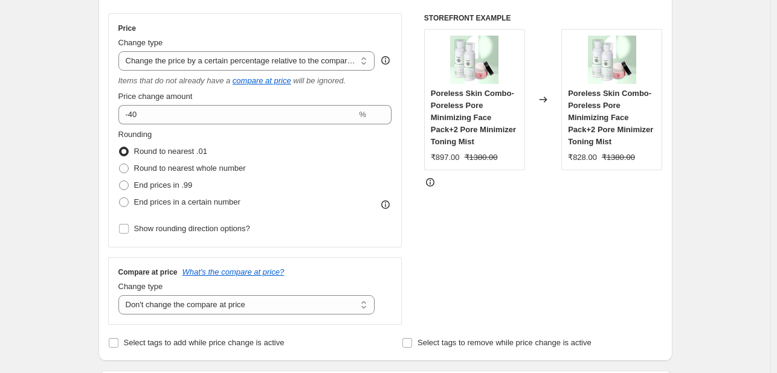
scroll to position [144, 0]
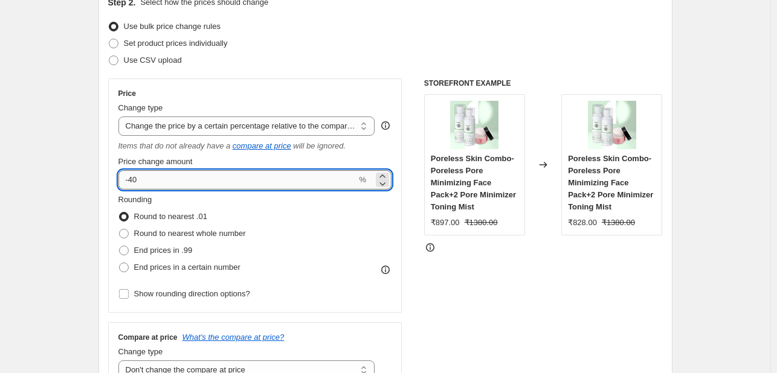
click at [279, 175] on input "-40" at bounding box center [237, 179] width 239 height 19
type input "-4"
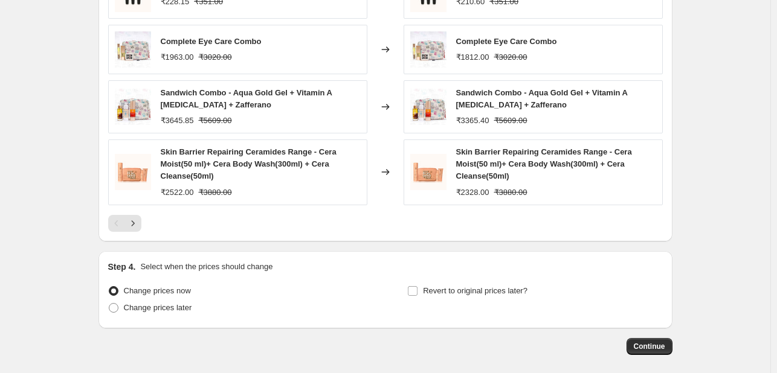
scroll to position [1009, 0]
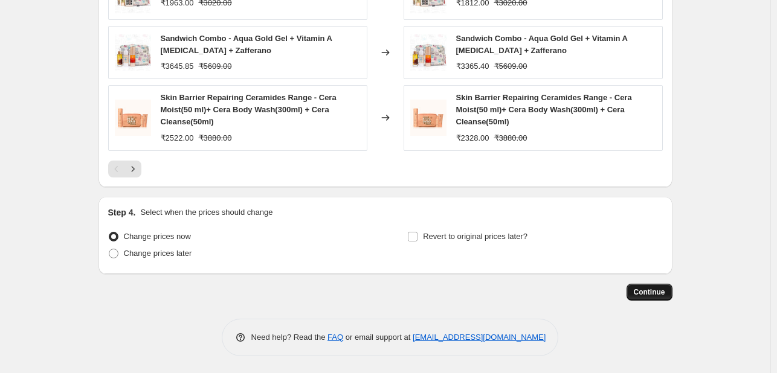
type input "-25"
click at [656, 284] on button "Continue" at bounding box center [650, 292] width 46 height 17
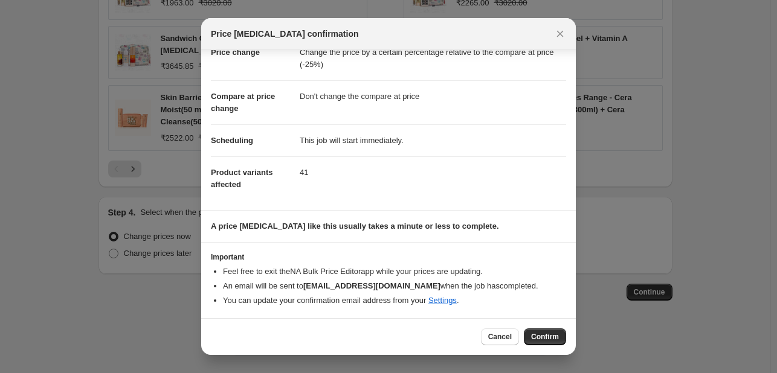
scroll to position [0, 0]
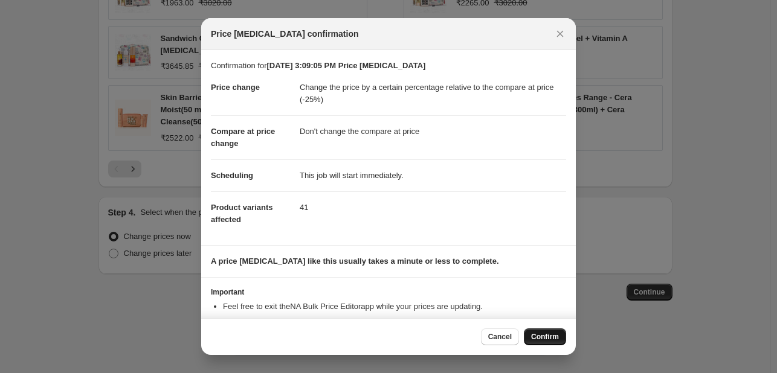
click at [562, 338] on button "Confirm" at bounding box center [545, 337] width 42 height 17
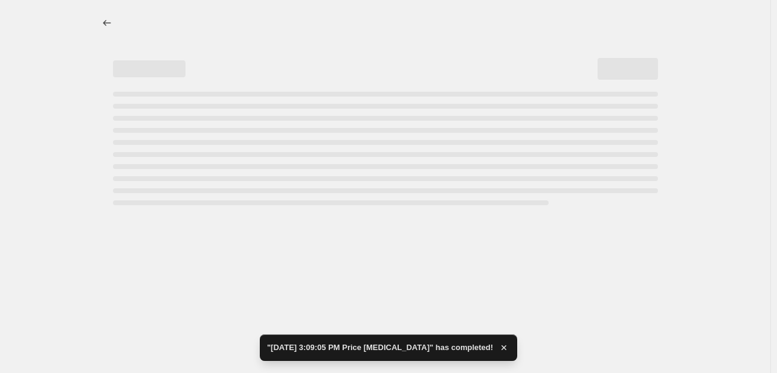
select select "pcap"
select select "no_change"
select select "collection"
